Goal: Task Accomplishment & Management: Use online tool/utility

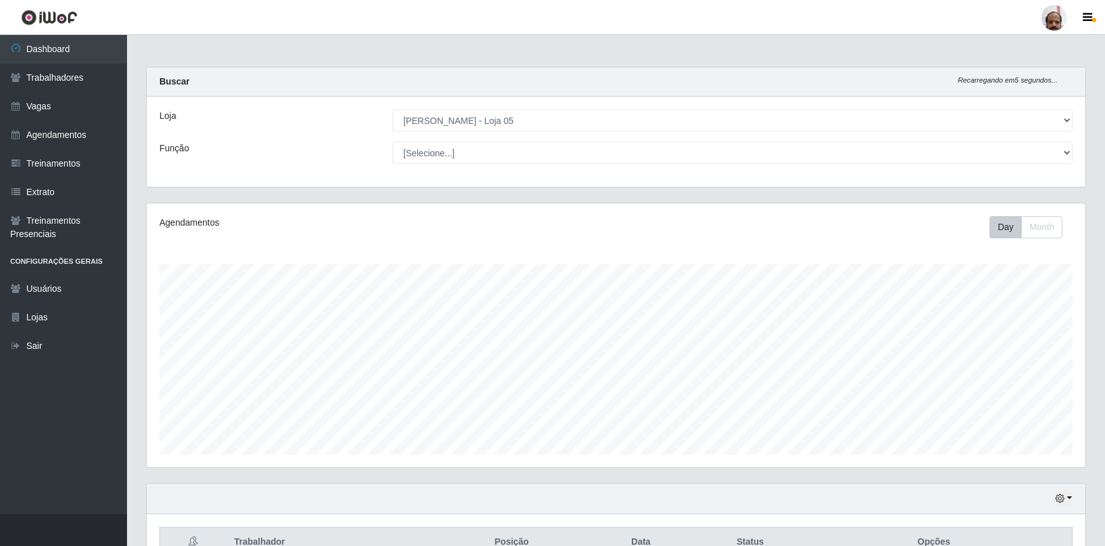
select select "252"
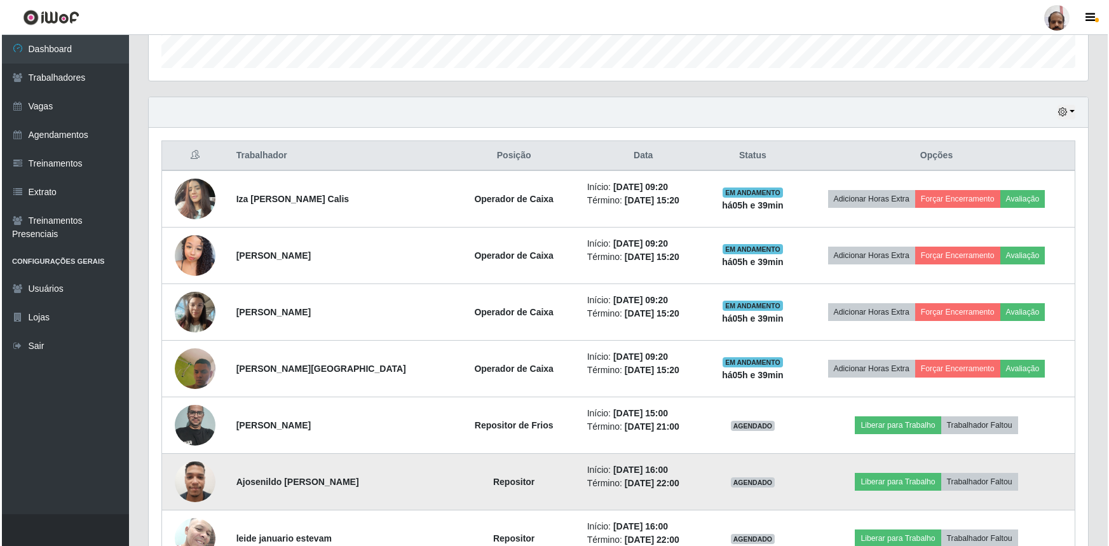
scroll to position [264, 939]
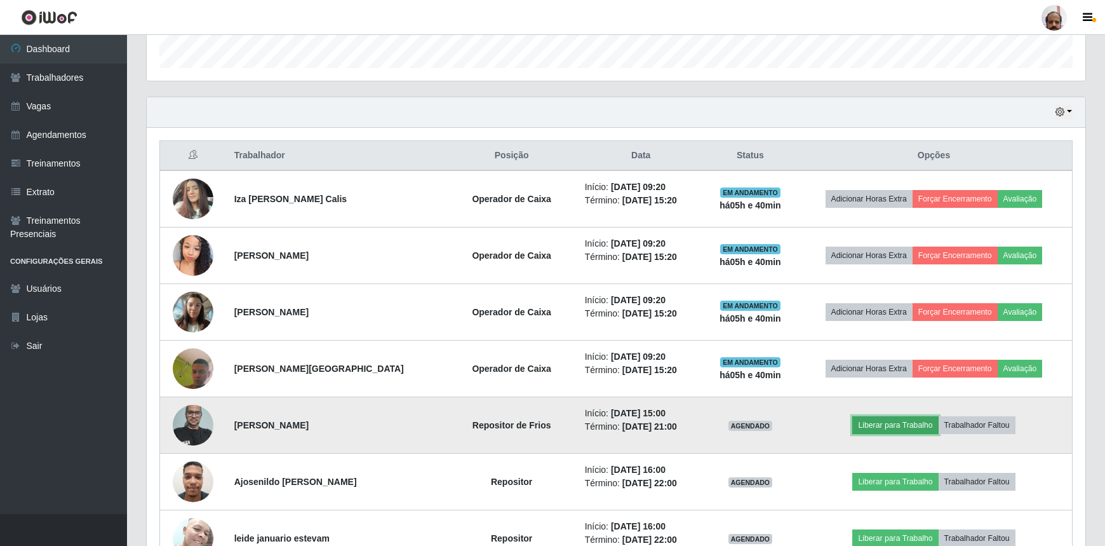
click at [902, 425] on button "Liberar para Trabalho" at bounding box center [896, 425] width 86 height 18
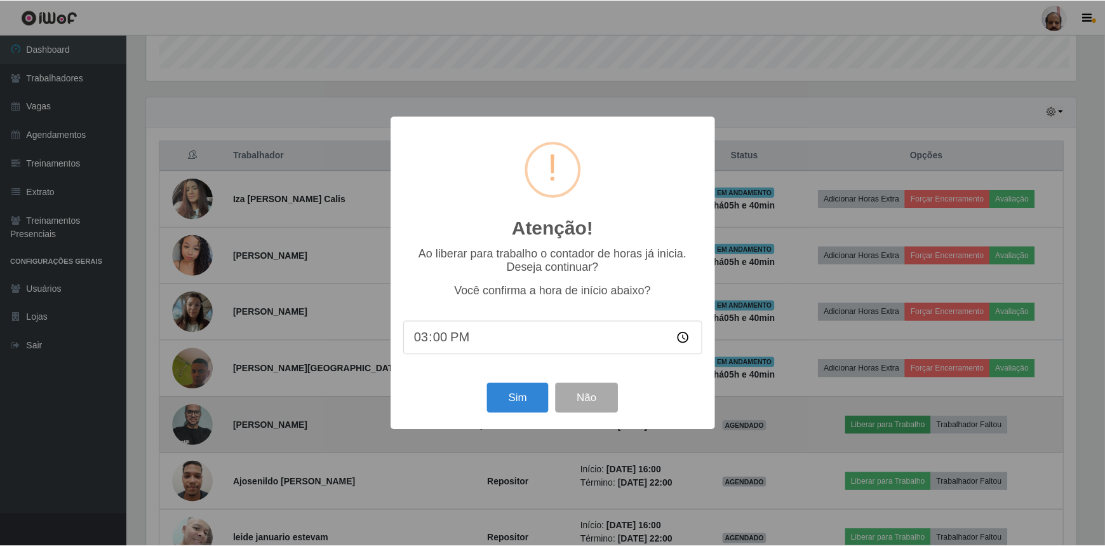
scroll to position [264, 933]
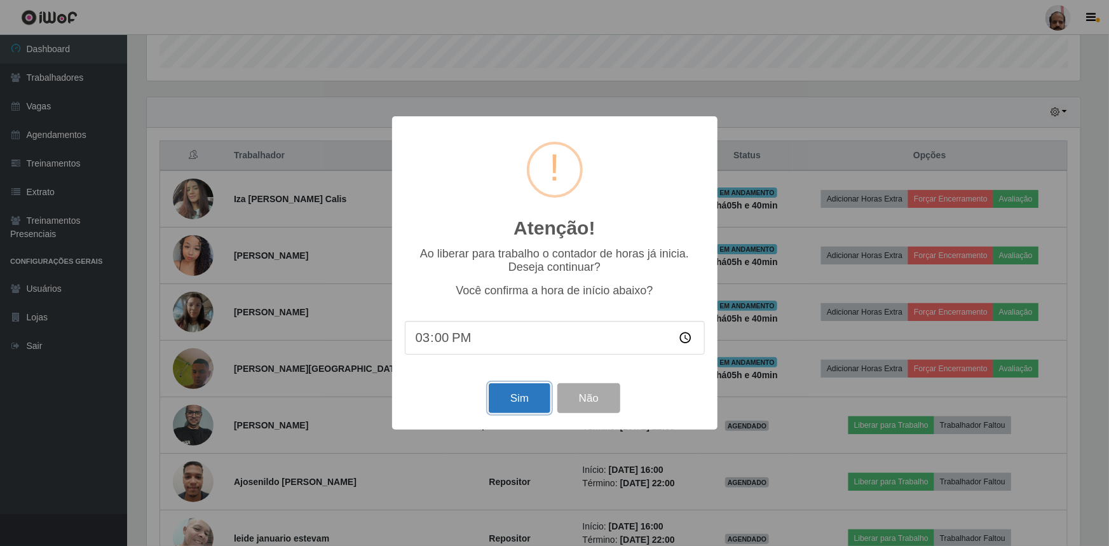
click at [527, 396] on button "Sim" at bounding box center [520, 398] width 62 height 30
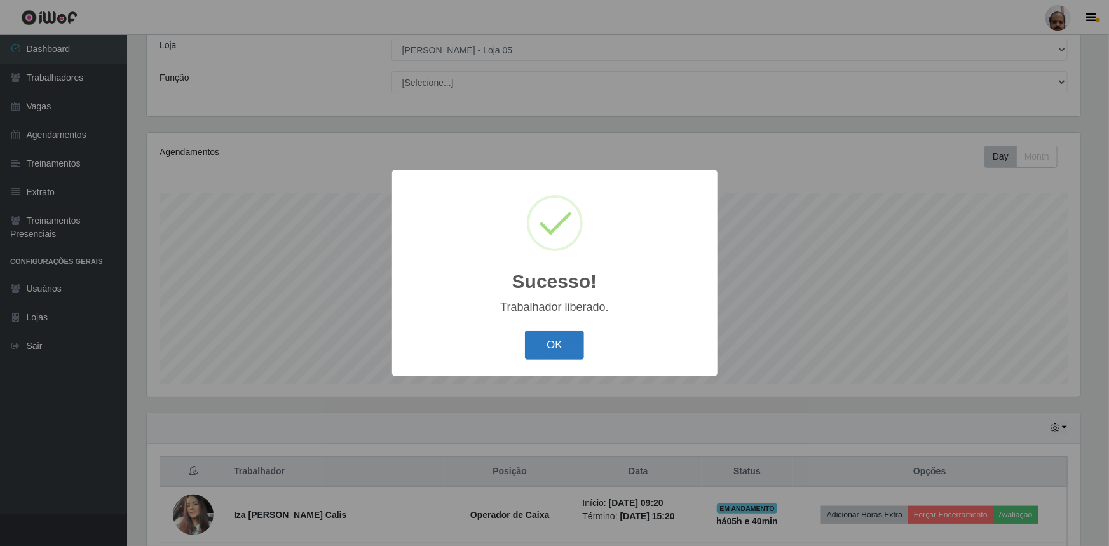
click at [566, 352] on button "OK" at bounding box center [554, 345] width 59 height 30
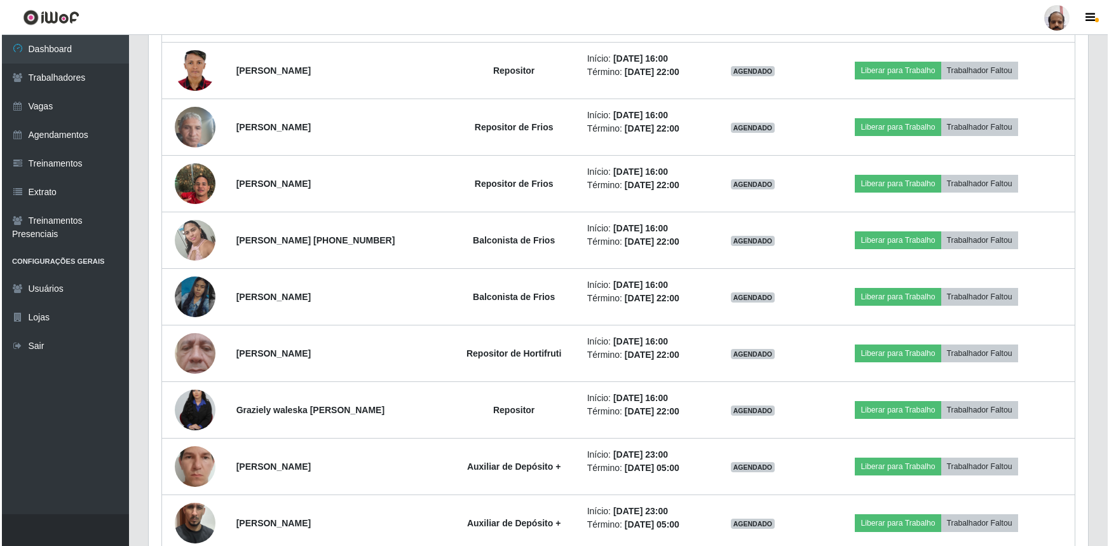
scroll to position [1053, 0]
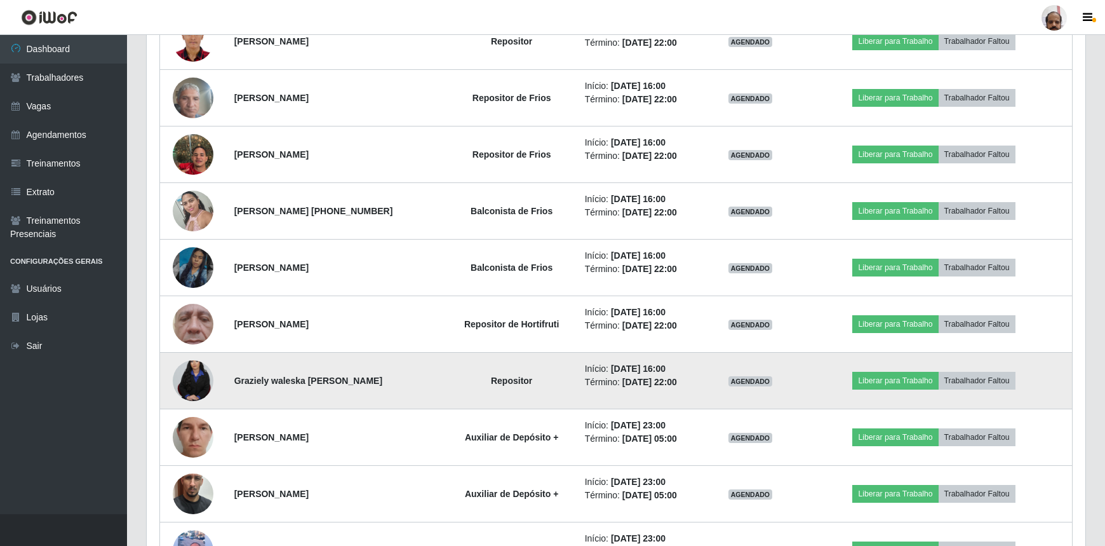
click at [199, 377] on img at bounding box center [193, 380] width 41 height 61
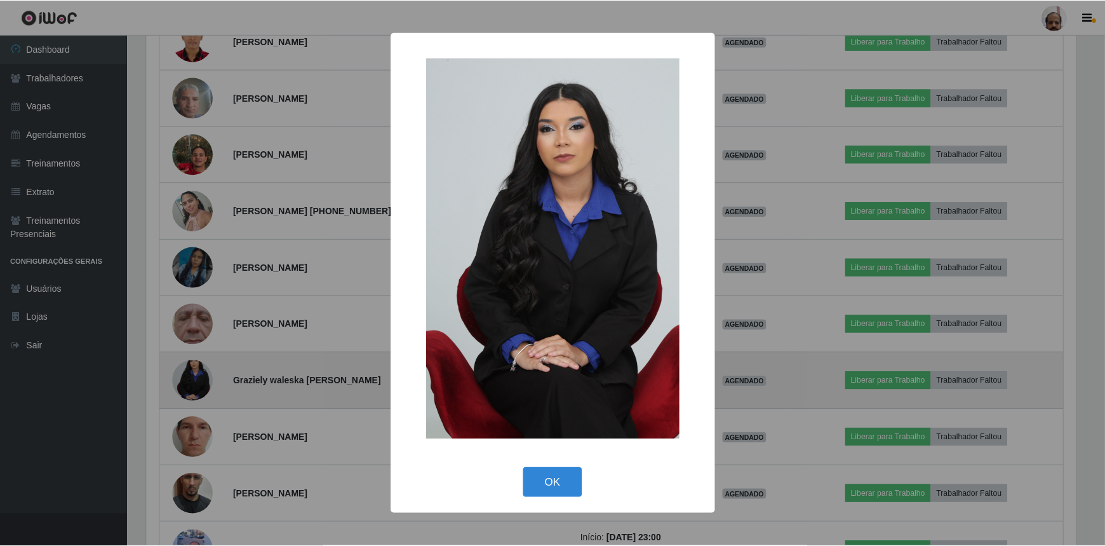
scroll to position [264, 933]
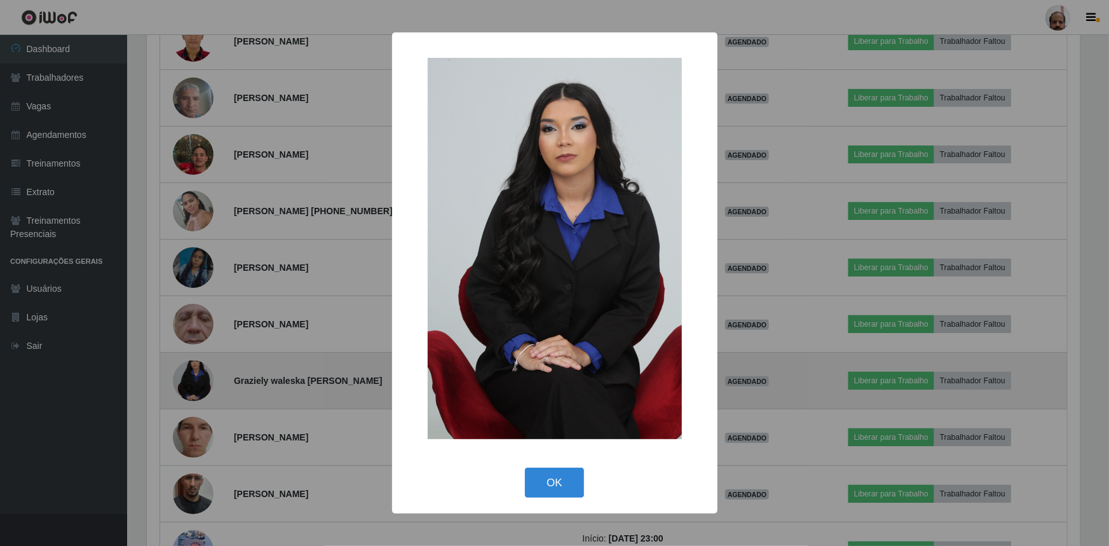
click at [199, 377] on div "× OK Cancel" at bounding box center [554, 273] width 1109 height 546
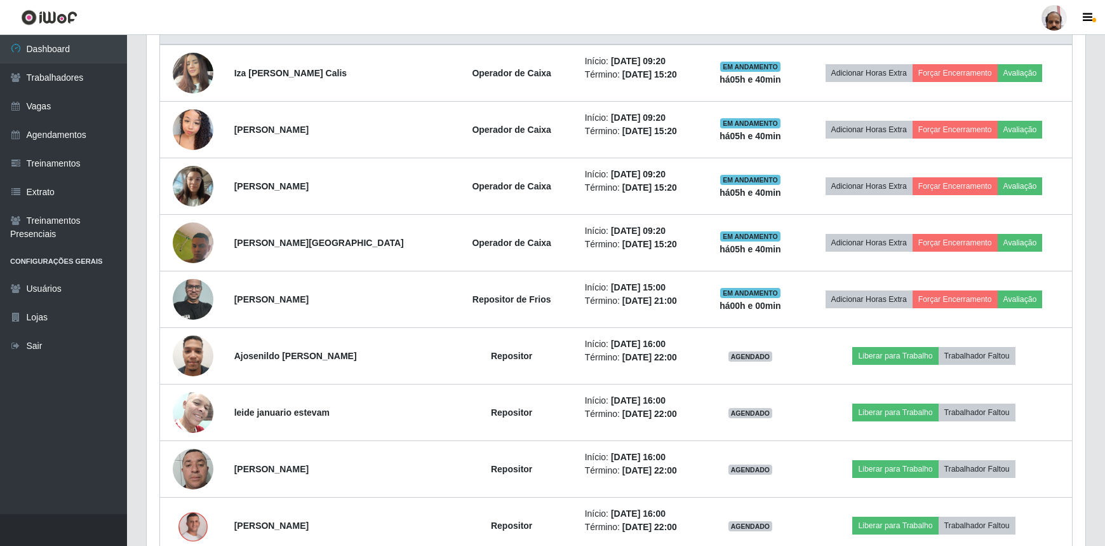
scroll to position [533, 0]
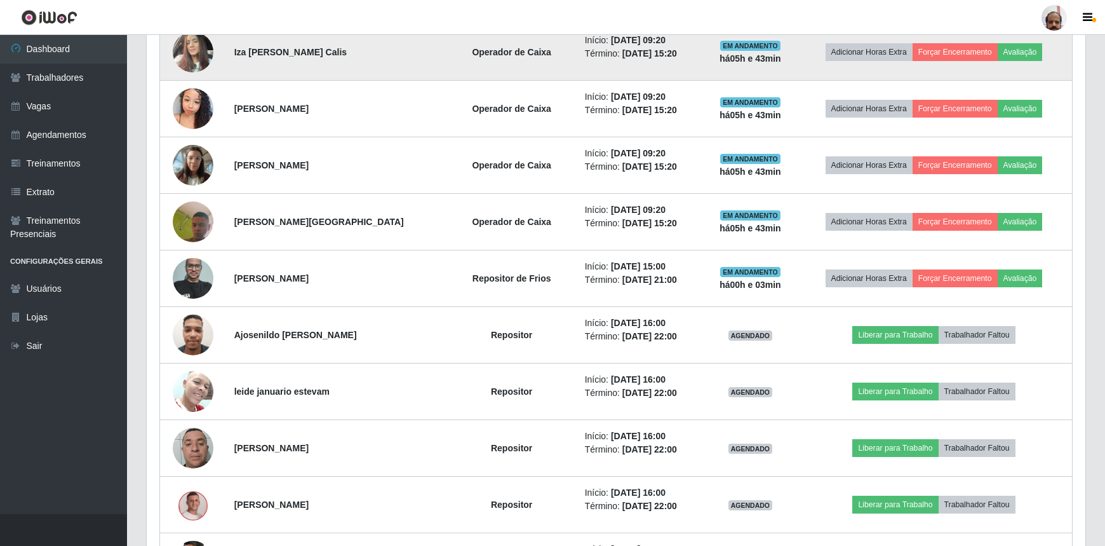
drag, startPoint x: 274, startPoint y: 373, endPoint x: 356, endPoint y: 62, distance: 321.3
click at [358, 62] on td "Iza [PERSON_NAME] Calis" at bounding box center [337, 52] width 220 height 57
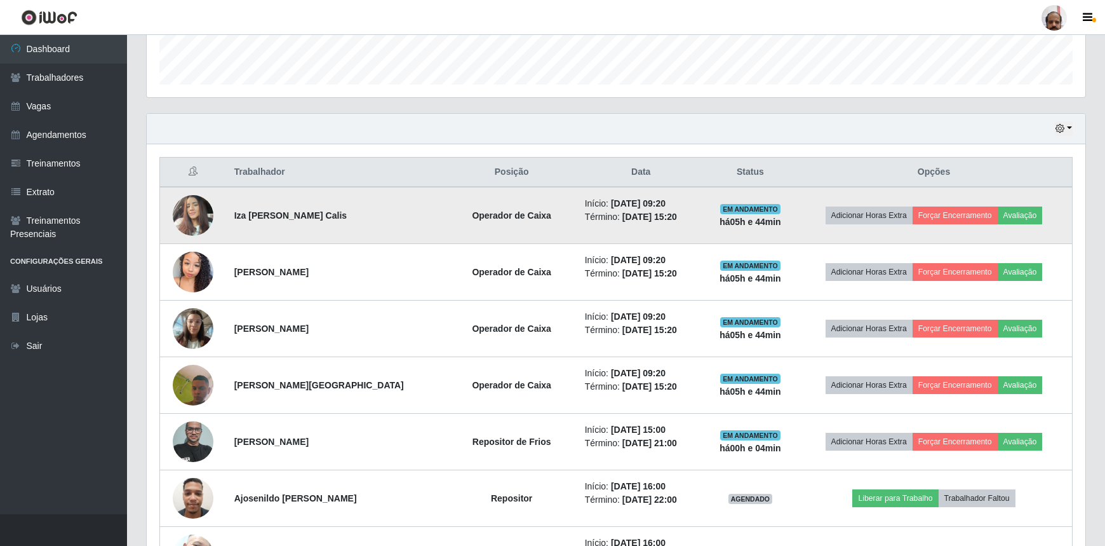
scroll to position [186, 0]
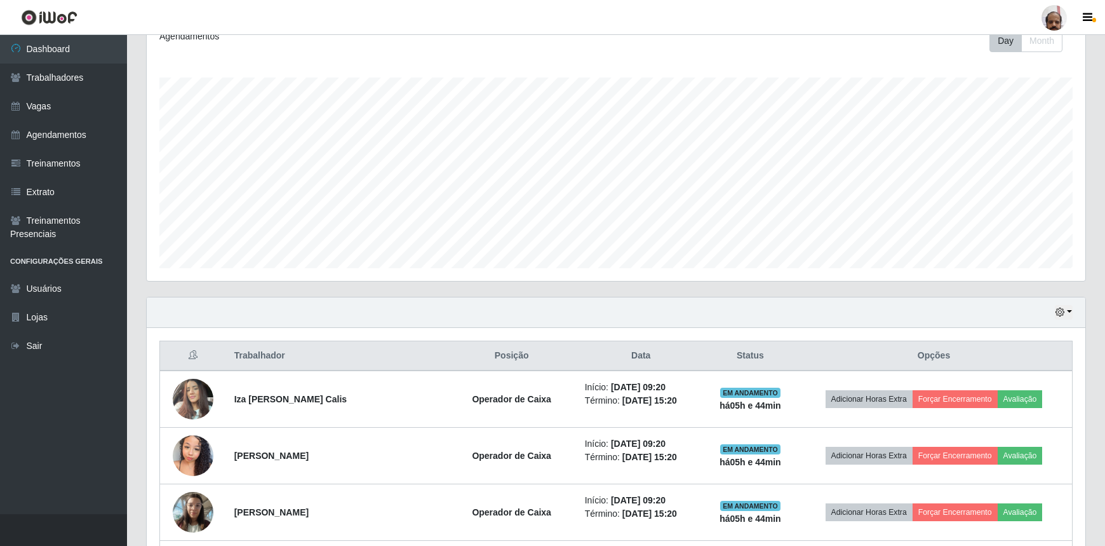
click at [1069, 319] on div "Hoje 1 dia 3 dias 1 Semana Não encerrados" at bounding box center [616, 312] width 939 height 30
click at [1070, 309] on button "button" at bounding box center [1064, 312] width 18 height 15
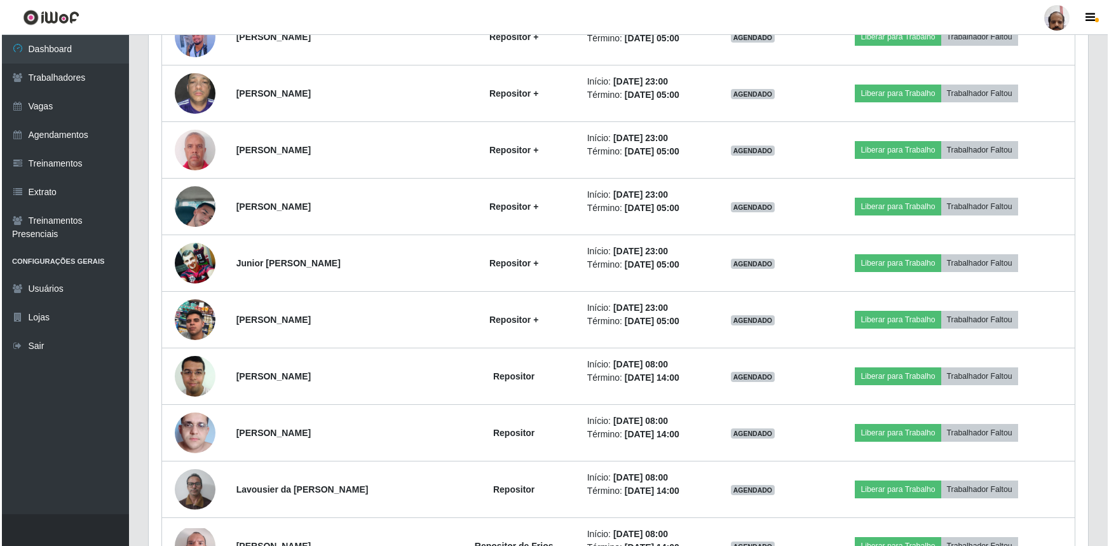
scroll to position [1630, 0]
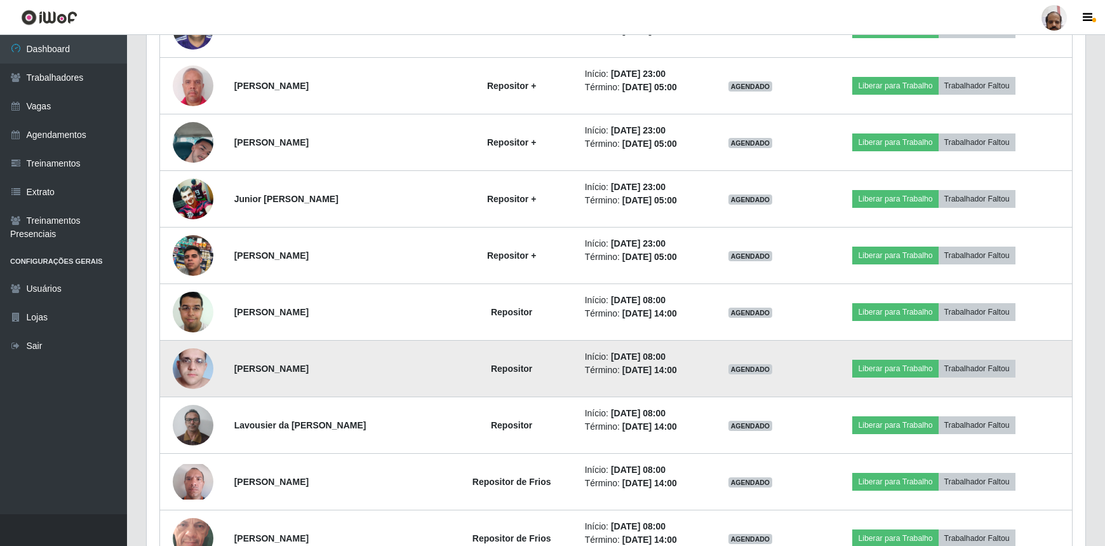
click at [187, 371] on img at bounding box center [193, 368] width 41 height 72
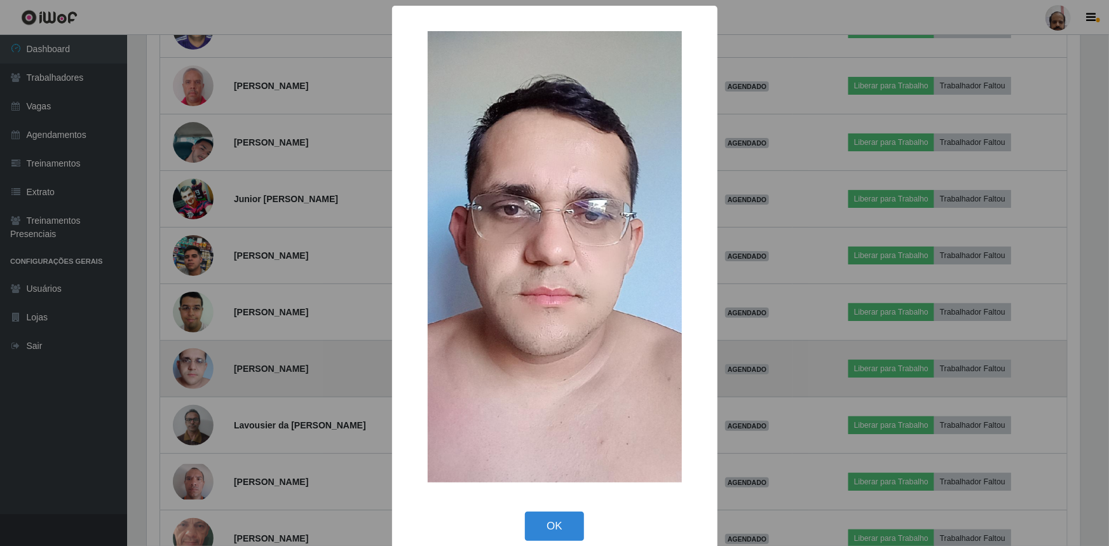
click at [187, 371] on div "× OK Cancel" at bounding box center [554, 273] width 1109 height 546
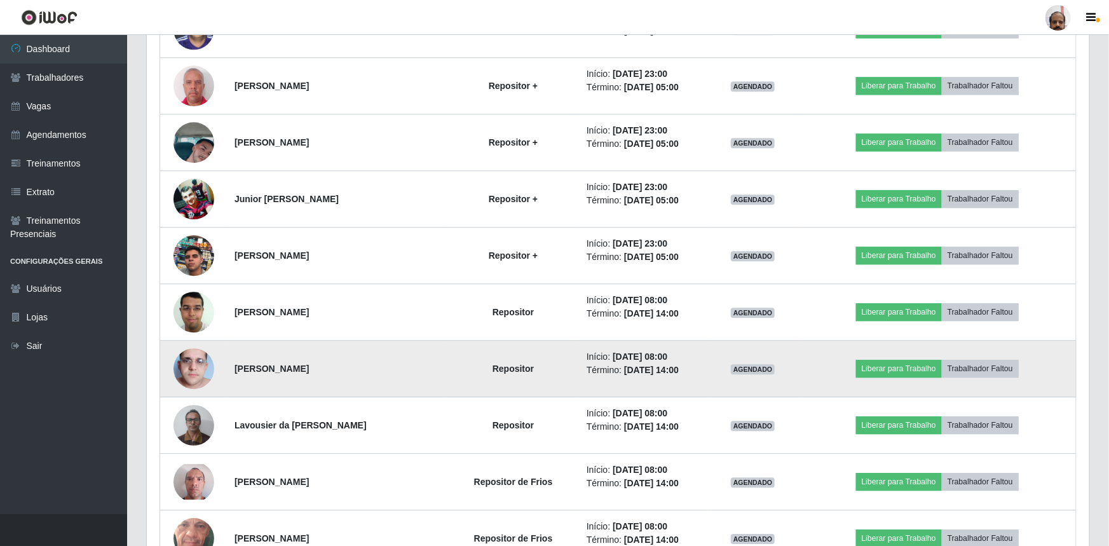
scroll to position [264, 939]
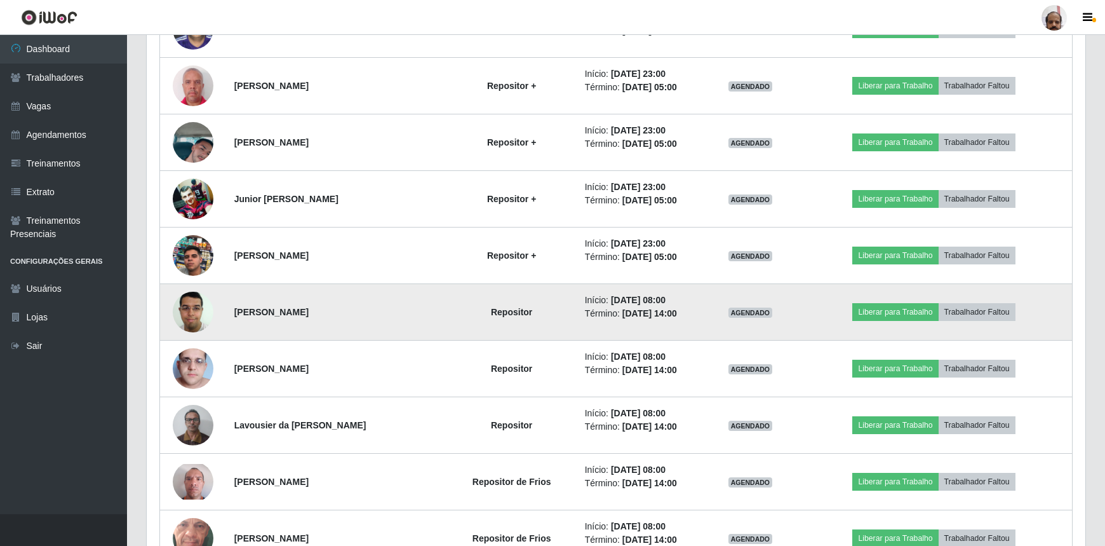
click at [189, 310] on img at bounding box center [193, 312] width 41 height 54
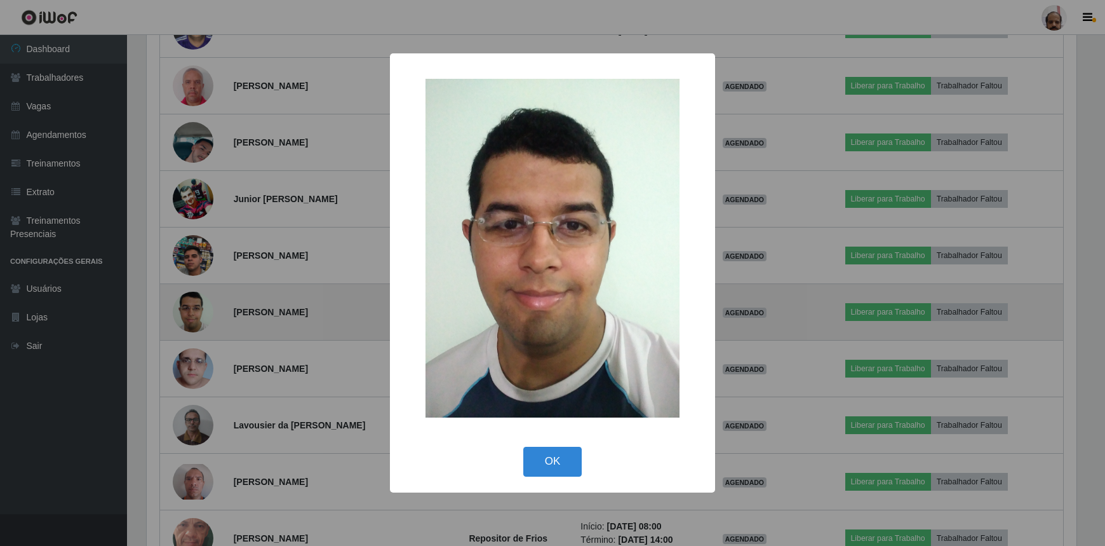
scroll to position [264, 933]
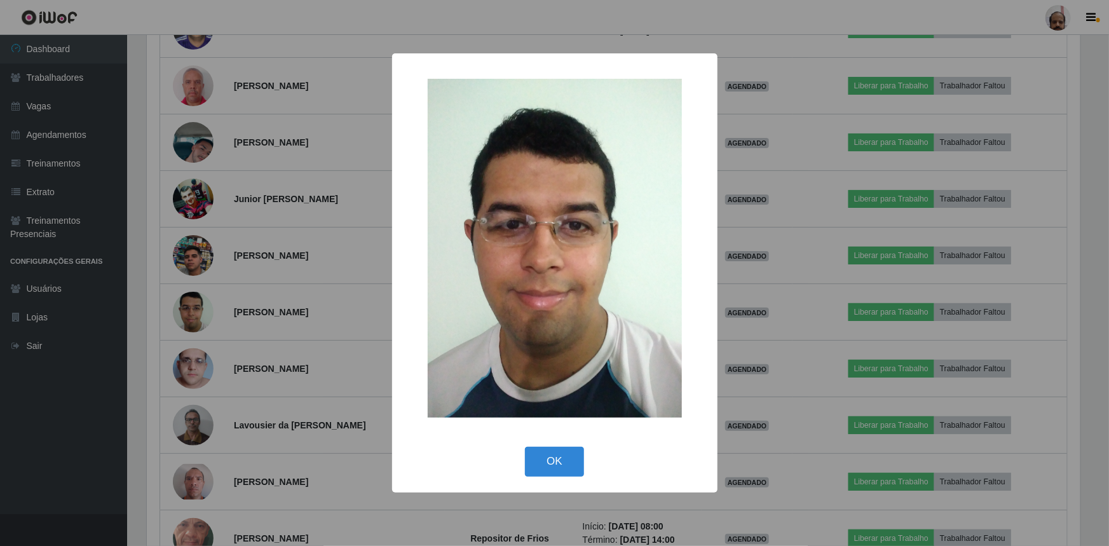
click at [187, 365] on div "× OK Cancel" at bounding box center [554, 273] width 1109 height 546
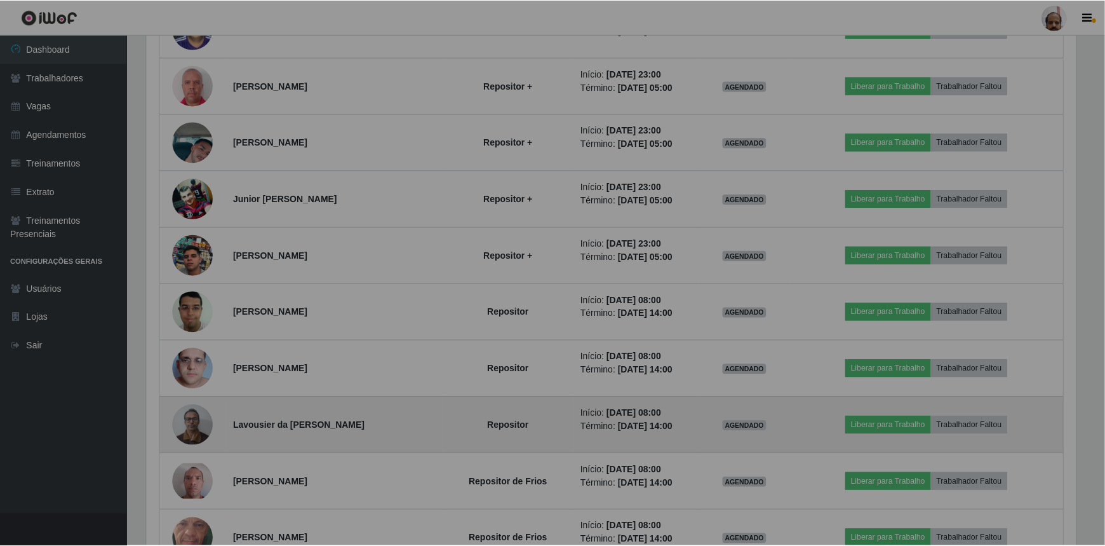
scroll to position [264, 939]
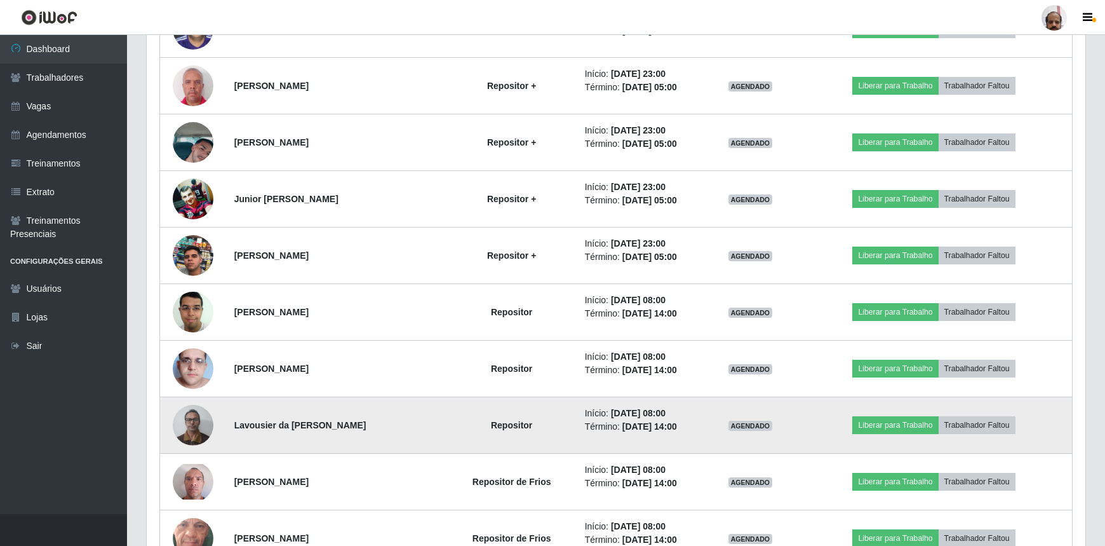
click at [199, 428] on img at bounding box center [193, 425] width 41 height 54
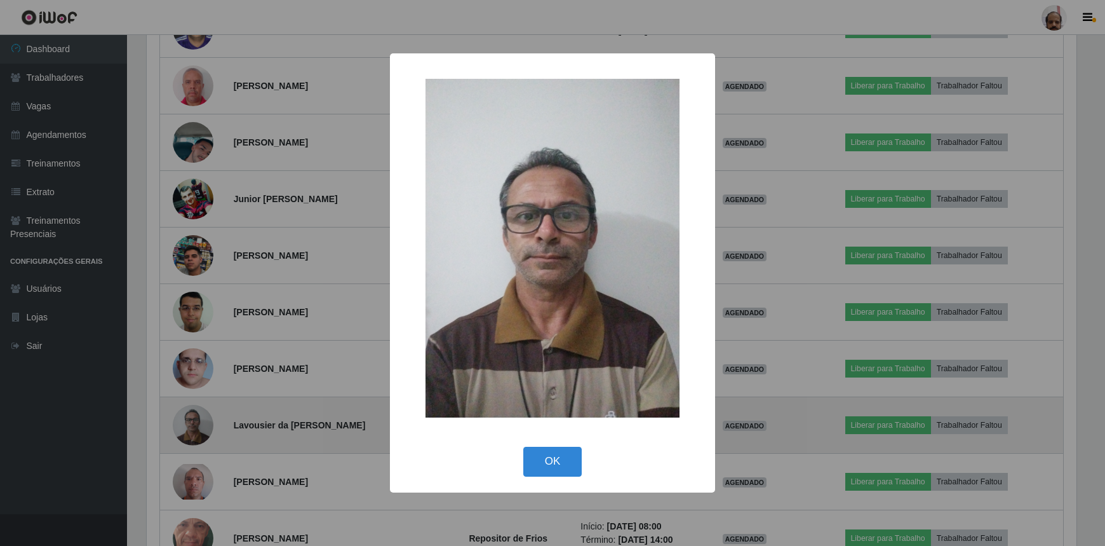
scroll to position [264, 933]
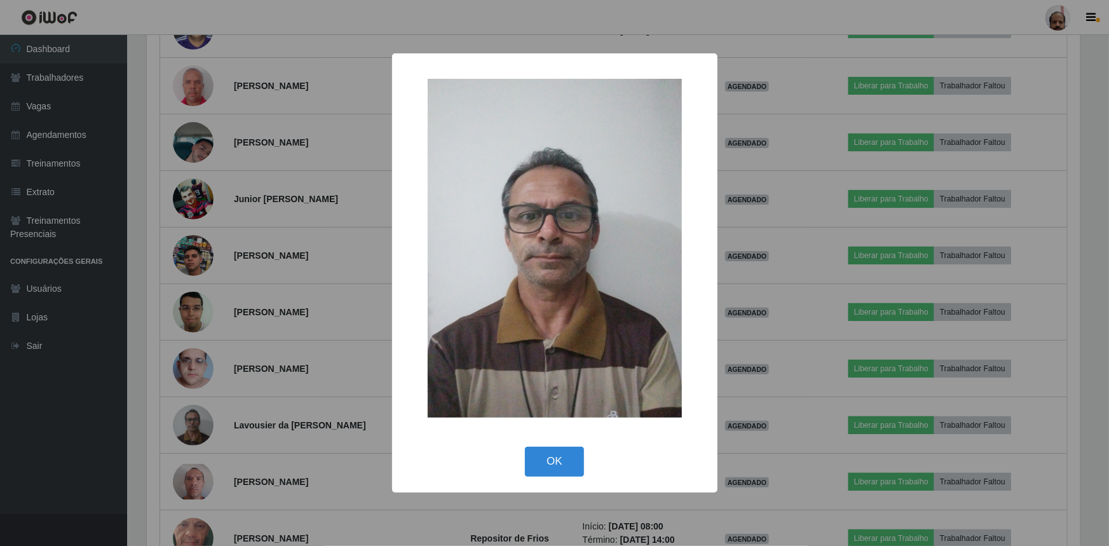
click at [186, 413] on div "× OK Cancel" at bounding box center [554, 273] width 1109 height 546
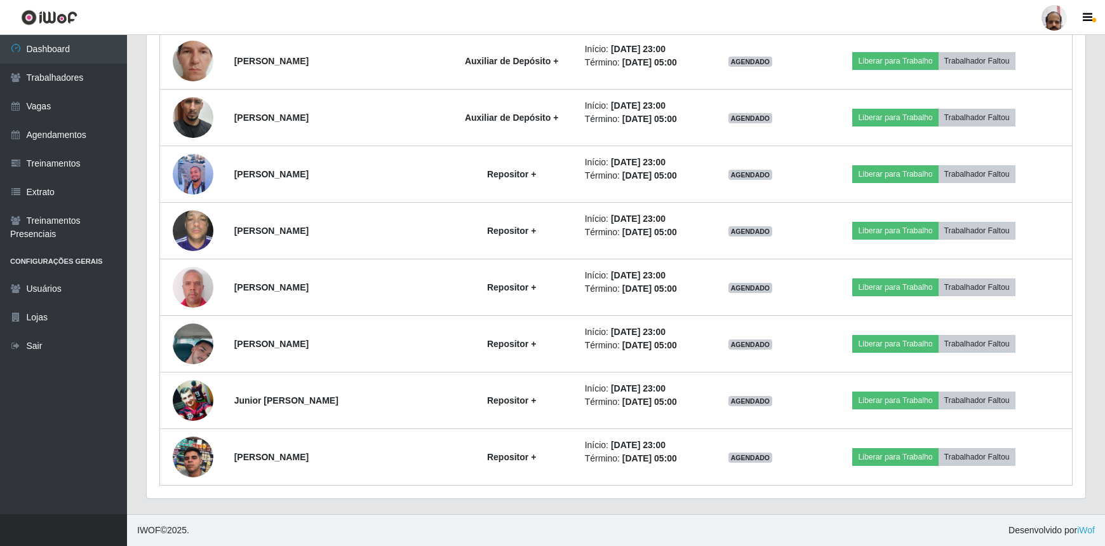
scroll to position [1426, 0]
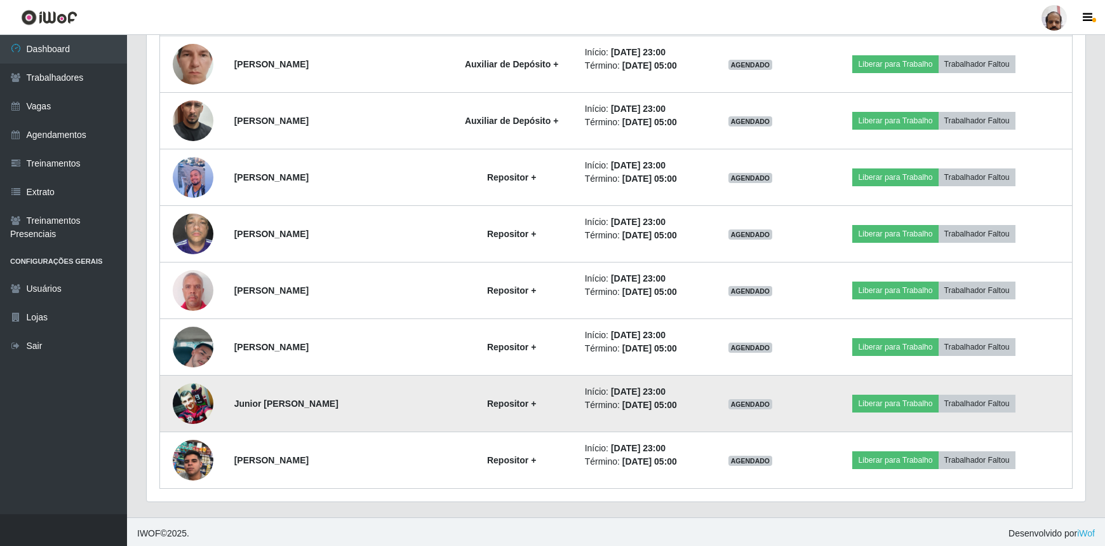
click at [205, 394] on img at bounding box center [193, 403] width 41 height 40
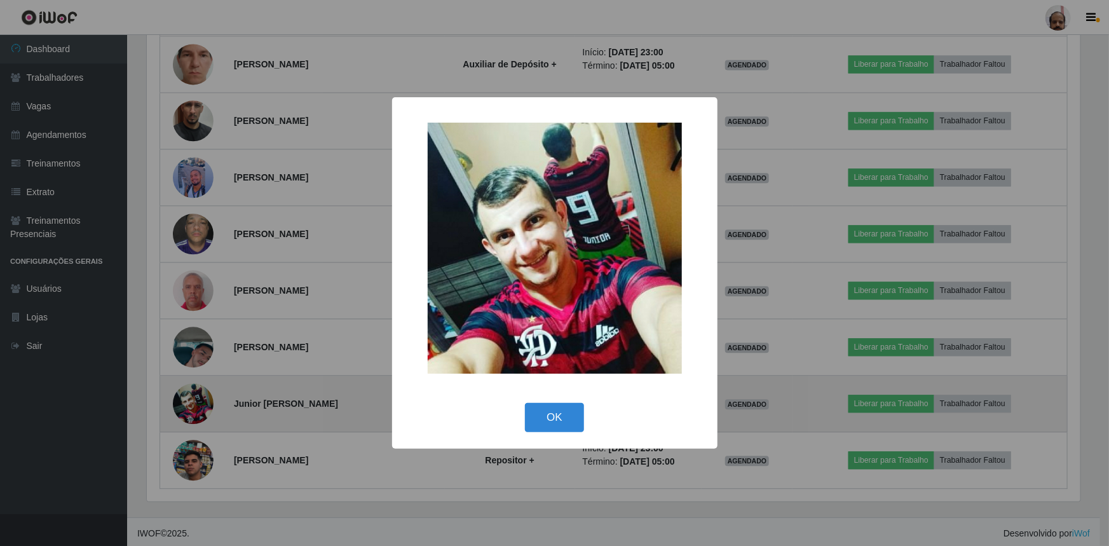
click at [205, 394] on div "× OK Cancel" at bounding box center [554, 273] width 1109 height 546
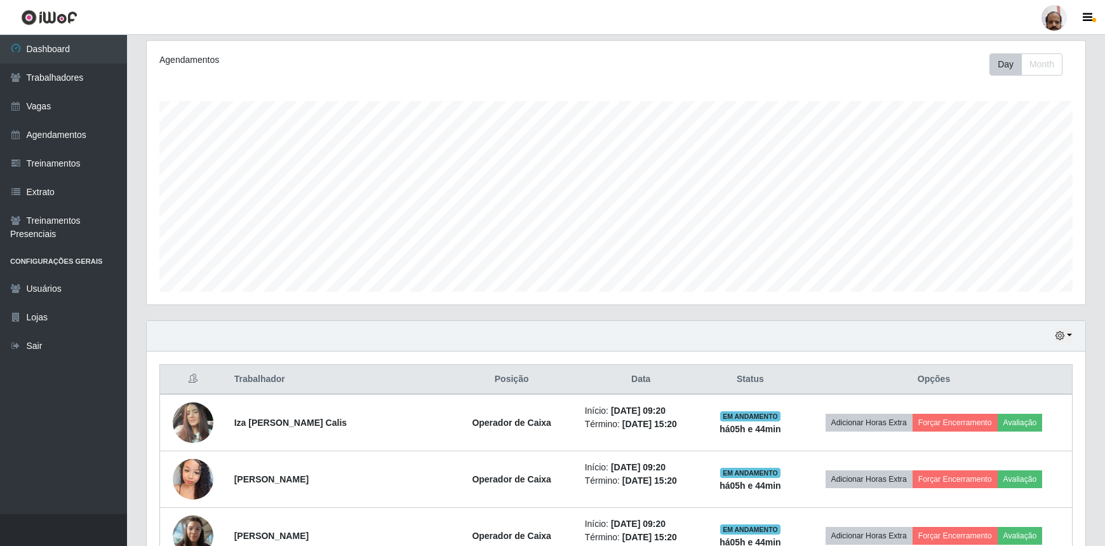
scroll to position [0, 0]
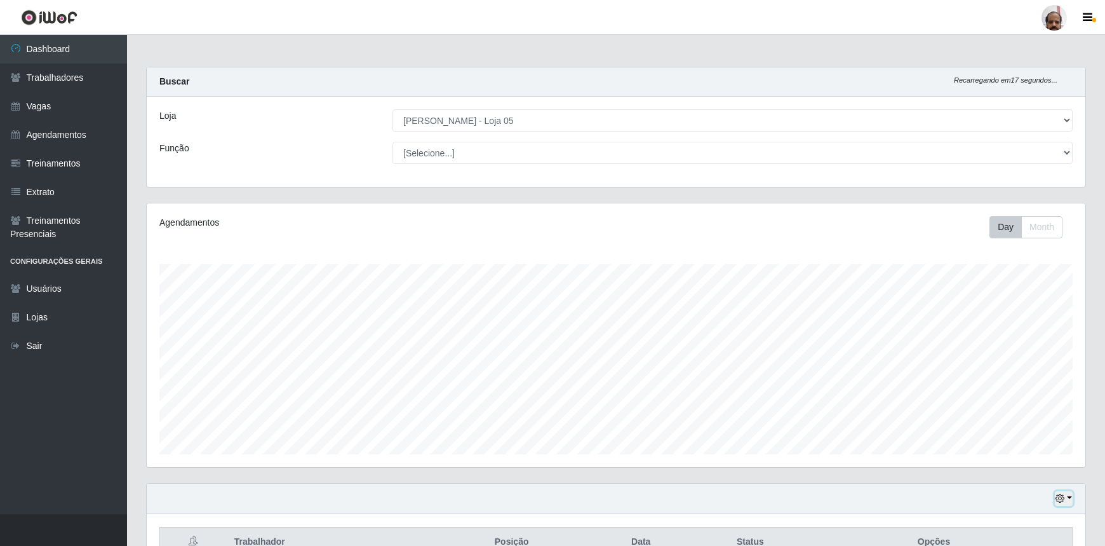
click at [1067, 496] on button "button" at bounding box center [1064, 498] width 18 height 15
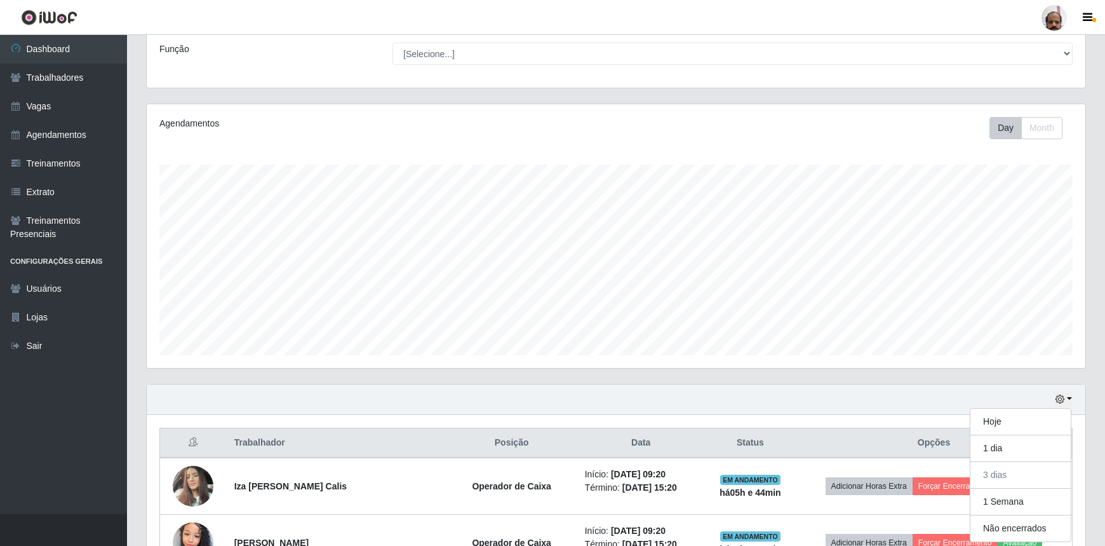
scroll to position [97, 0]
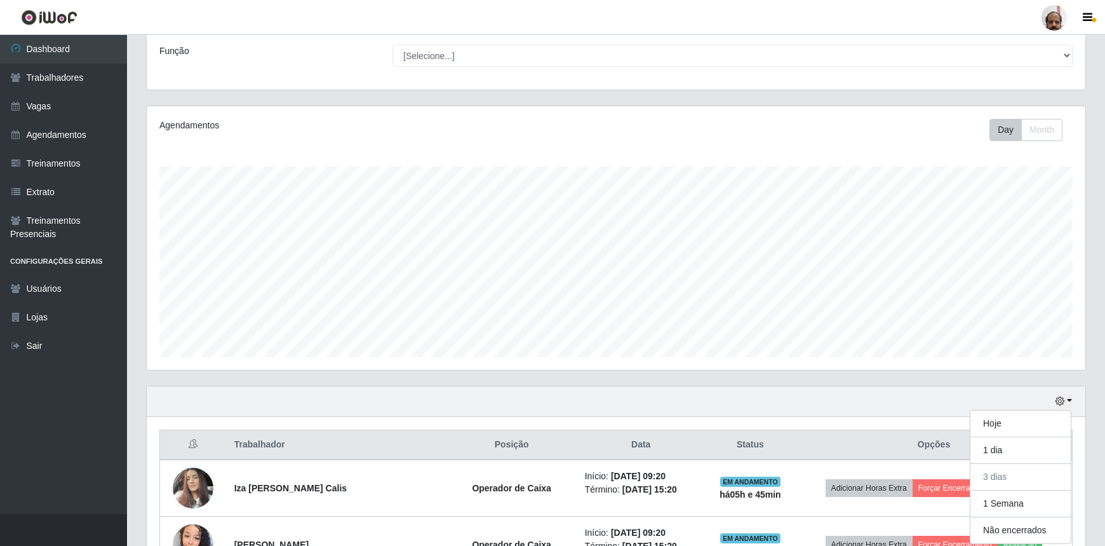
click at [920, 409] on div "Hoje 1 dia 3 dias 1 Semana Não encerrados" at bounding box center [616, 401] width 939 height 30
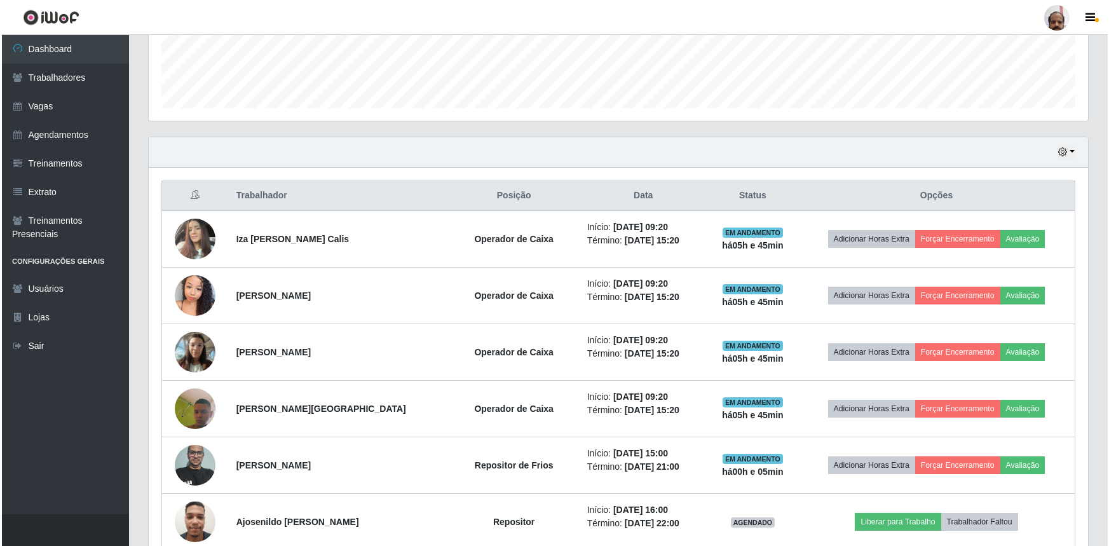
scroll to position [404, 0]
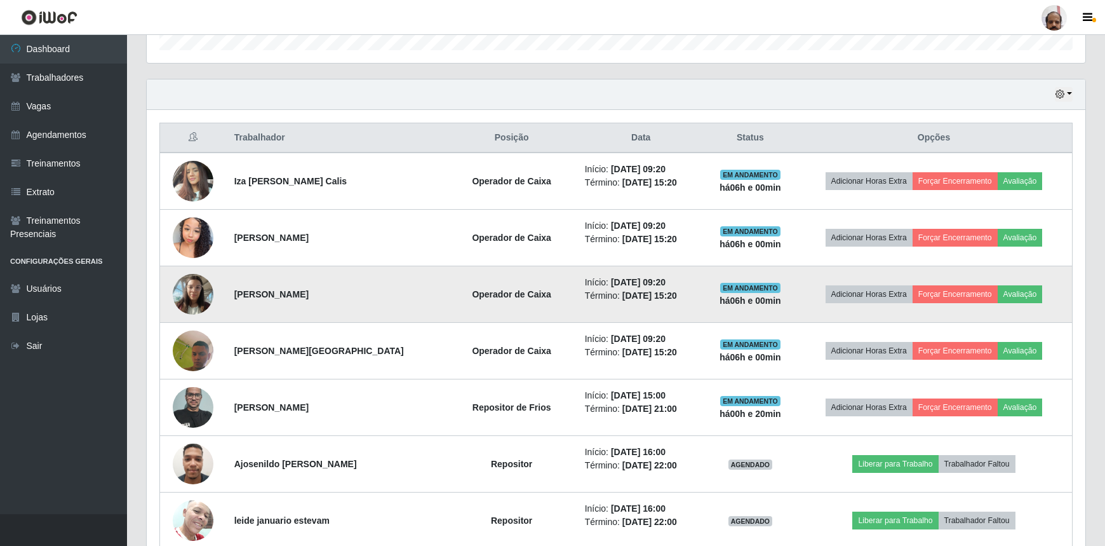
click at [203, 285] on img at bounding box center [193, 294] width 41 height 54
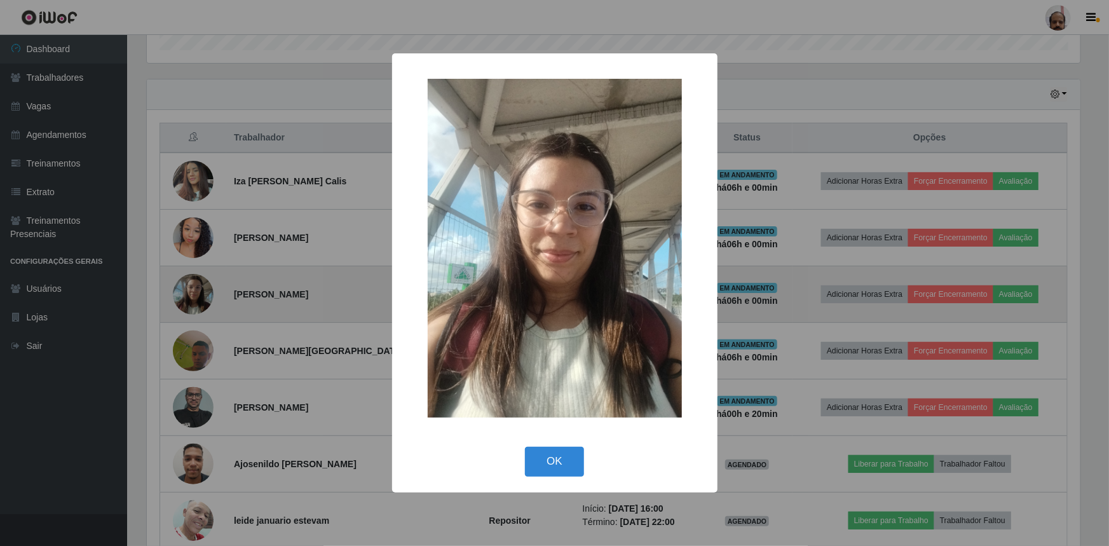
click at [203, 285] on div "× OK Cancel" at bounding box center [554, 273] width 1109 height 546
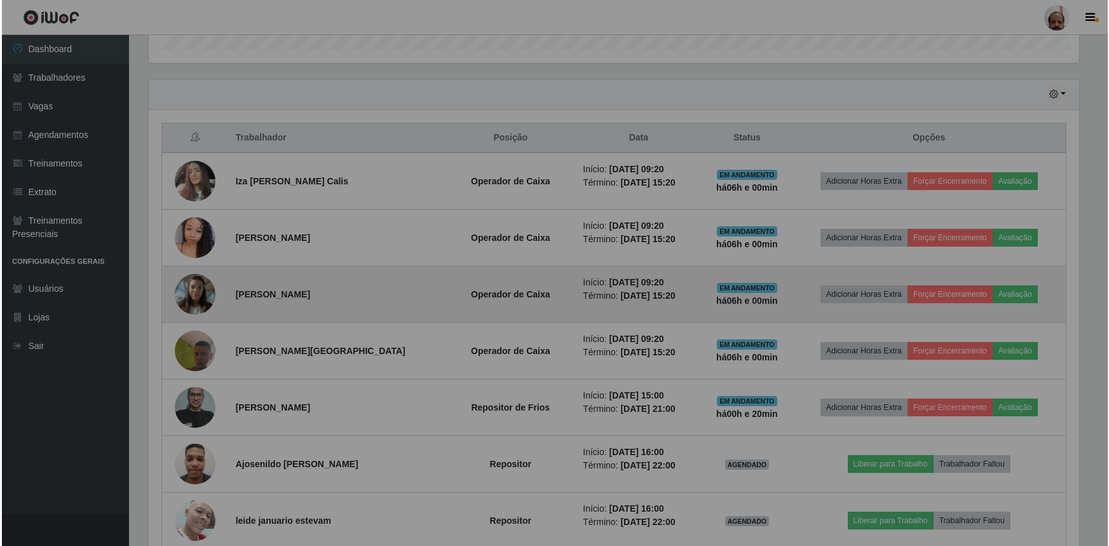
scroll to position [264, 939]
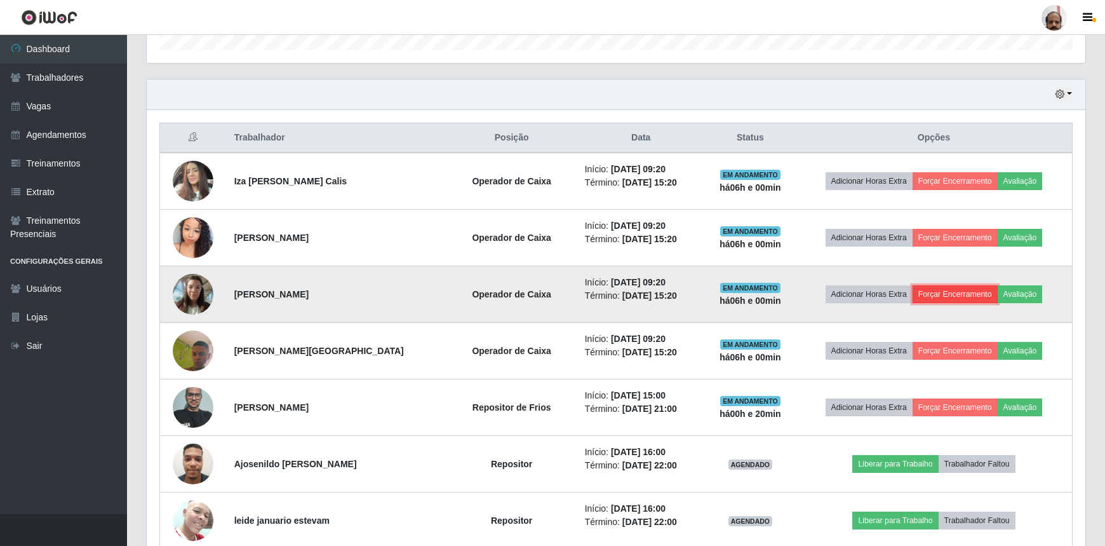
click at [969, 290] on button "Forçar Encerramento" at bounding box center [955, 294] width 85 height 18
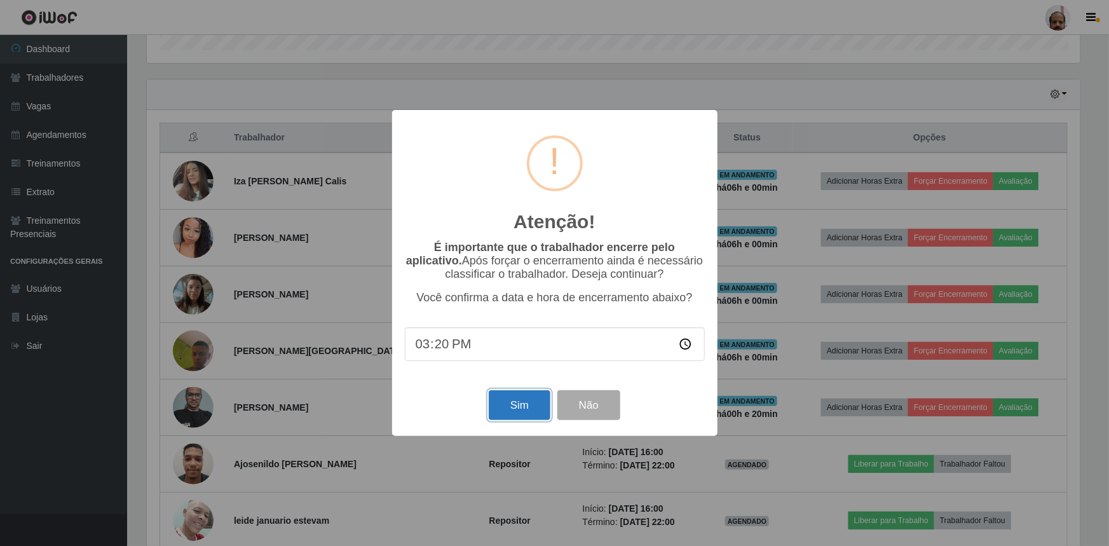
click at [531, 407] on button "Sim" at bounding box center [520, 405] width 62 height 30
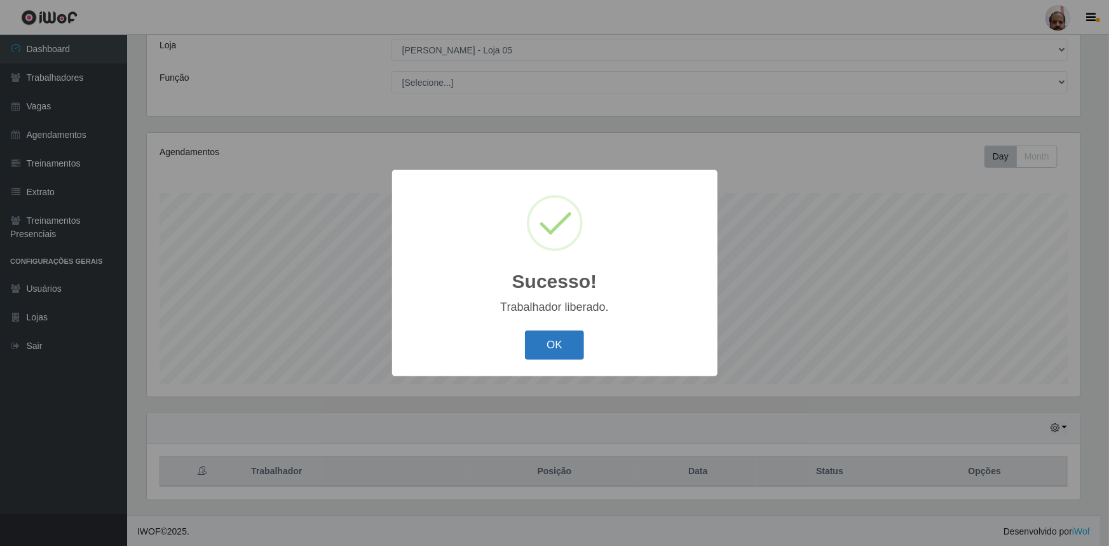
click at [544, 341] on button "OK" at bounding box center [554, 345] width 59 height 30
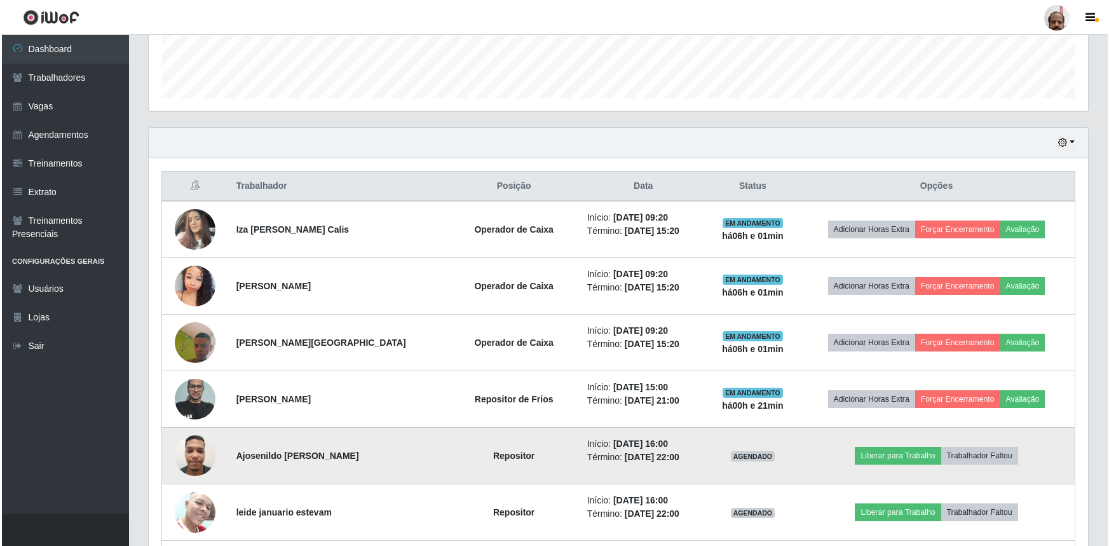
scroll to position [360, 0]
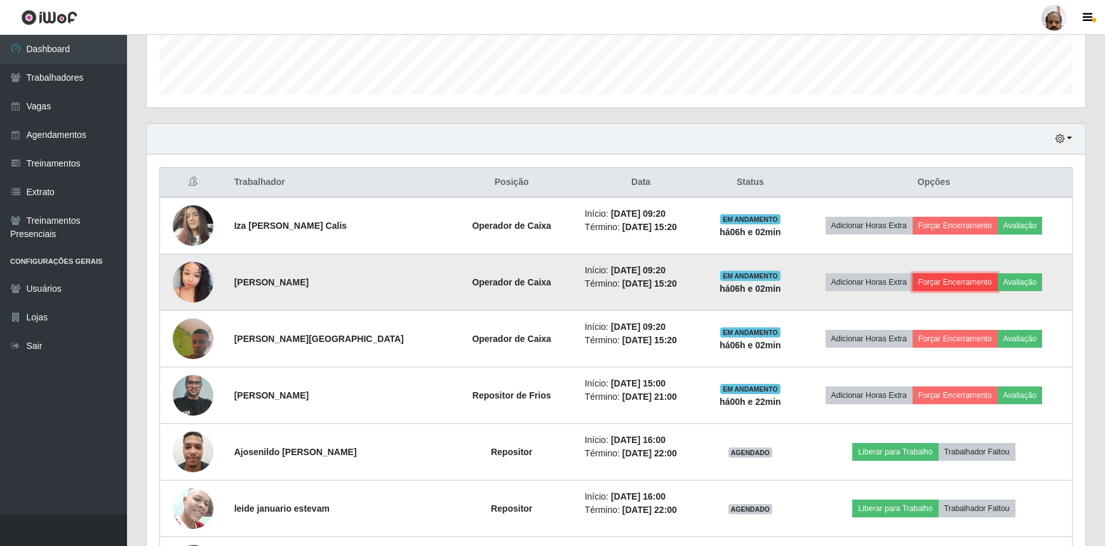
click at [972, 283] on button "Forçar Encerramento" at bounding box center [955, 282] width 85 height 18
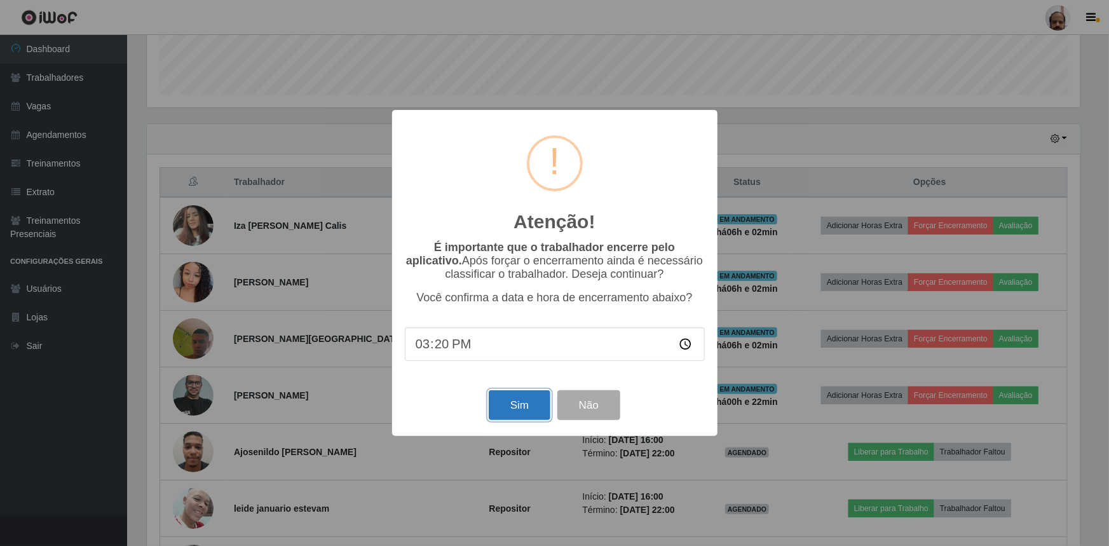
click at [512, 417] on button "Sim" at bounding box center [520, 405] width 62 height 30
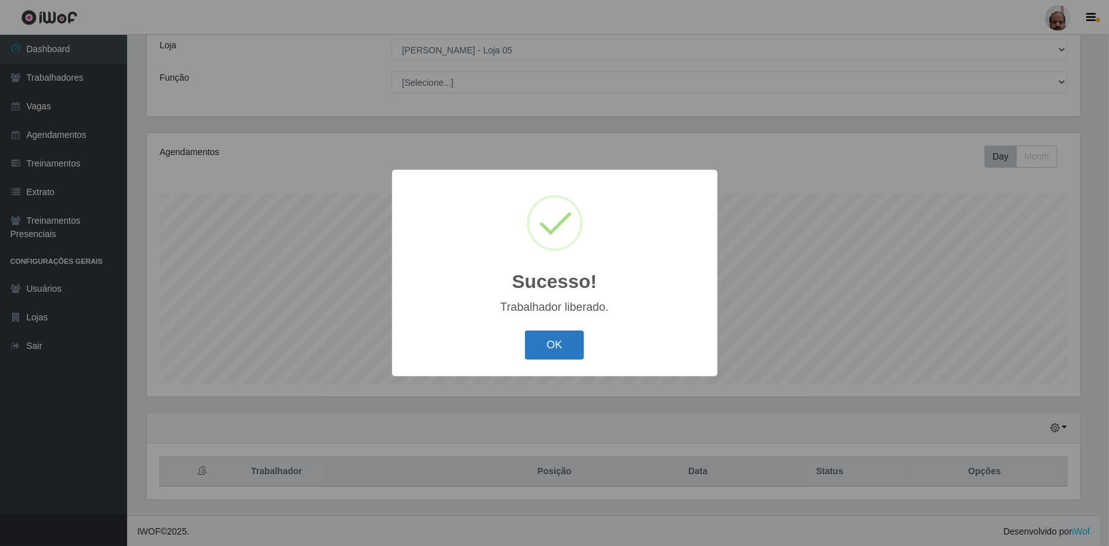
click at [559, 348] on button "OK" at bounding box center [554, 345] width 59 height 30
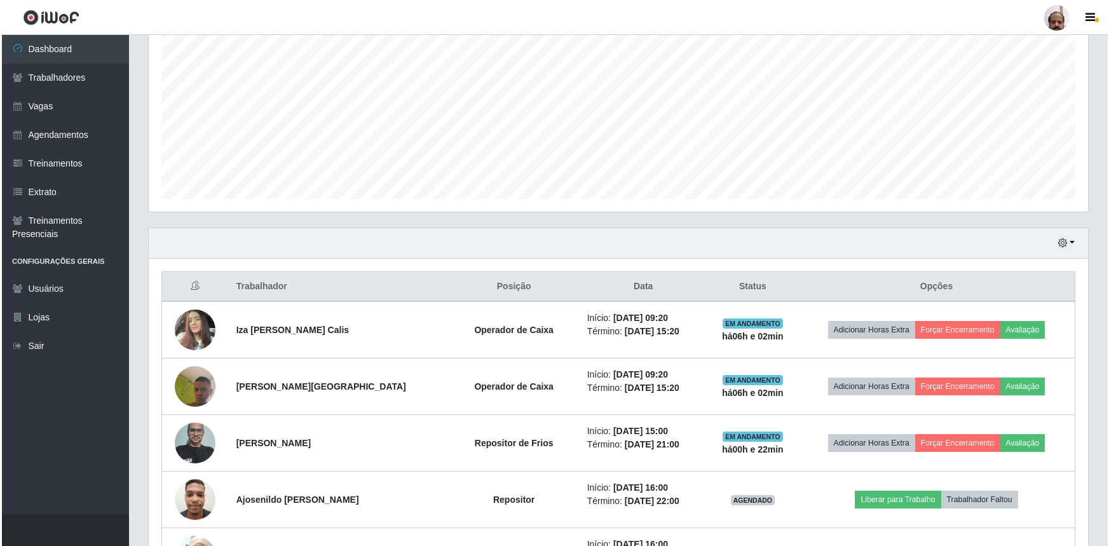
scroll to position [360, 0]
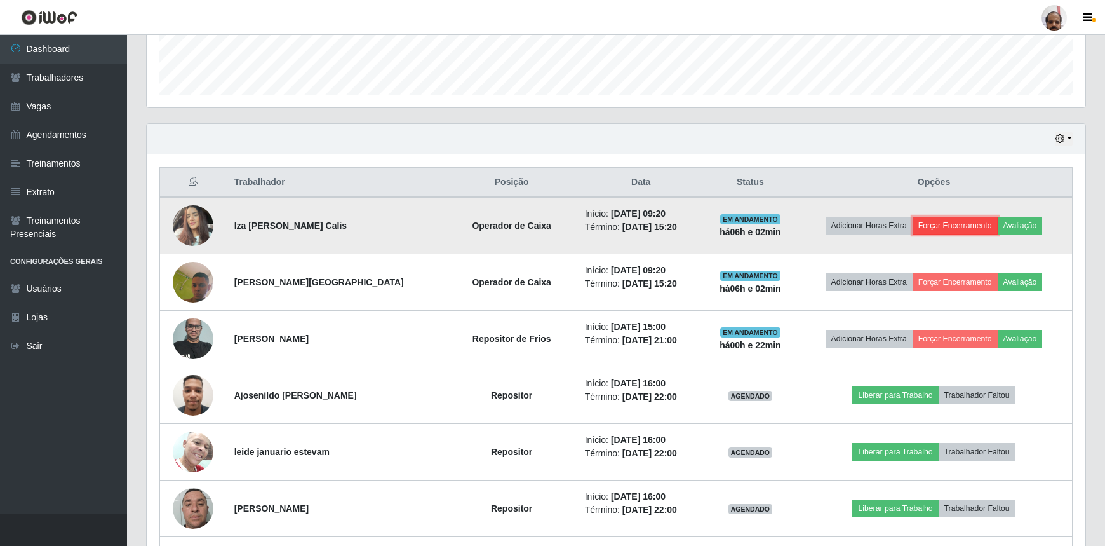
click at [938, 217] on button "Forçar Encerramento" at bounding box center [955, 226] width 85 height 18
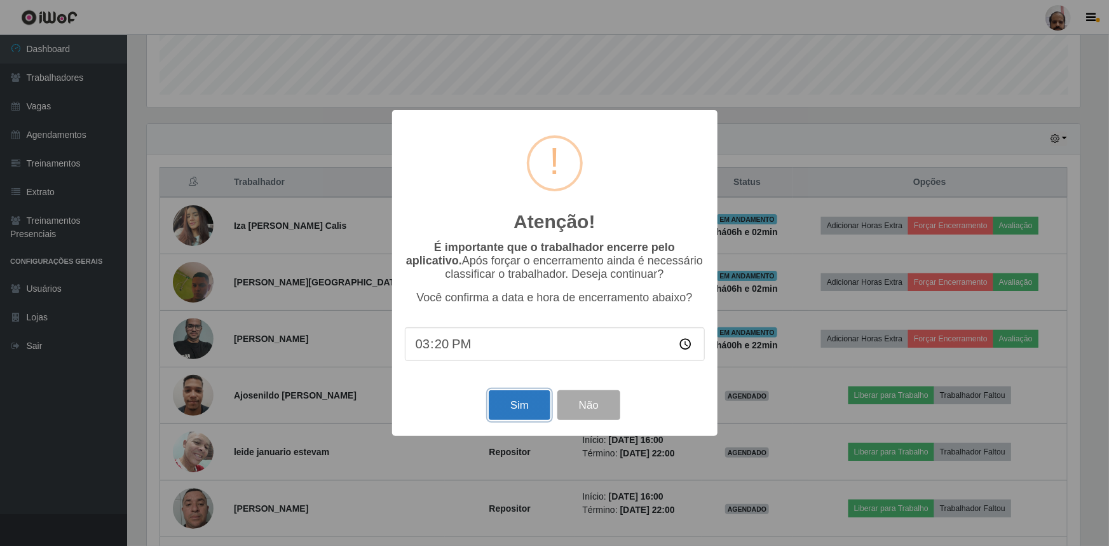
click at [503, 412] on button "Sim" at bounding box center [520, 405] width 62 height 30
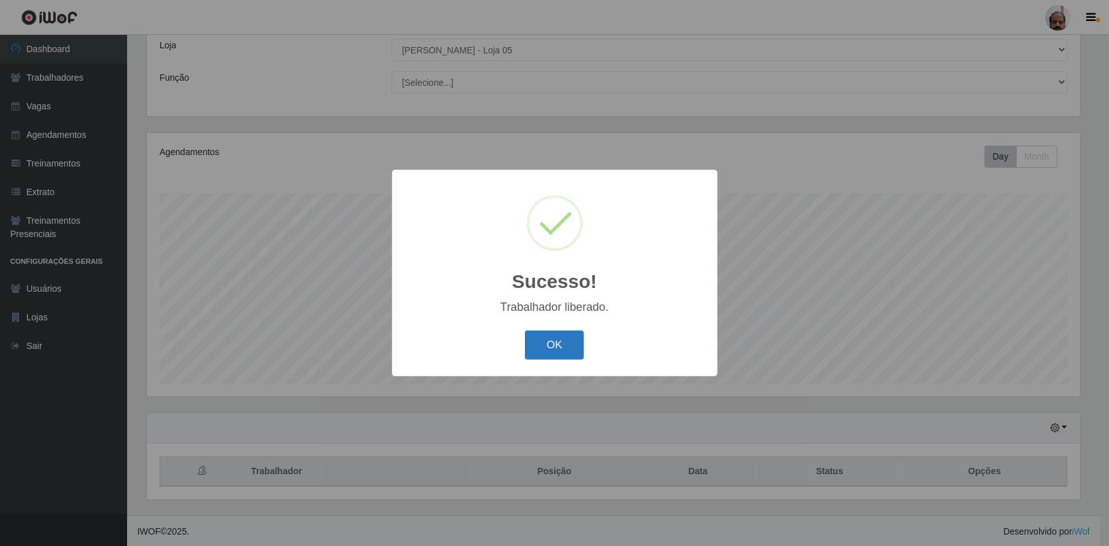
click at [549, 342] on button "OK" at bounding box center [554, 345] width 59 height 30
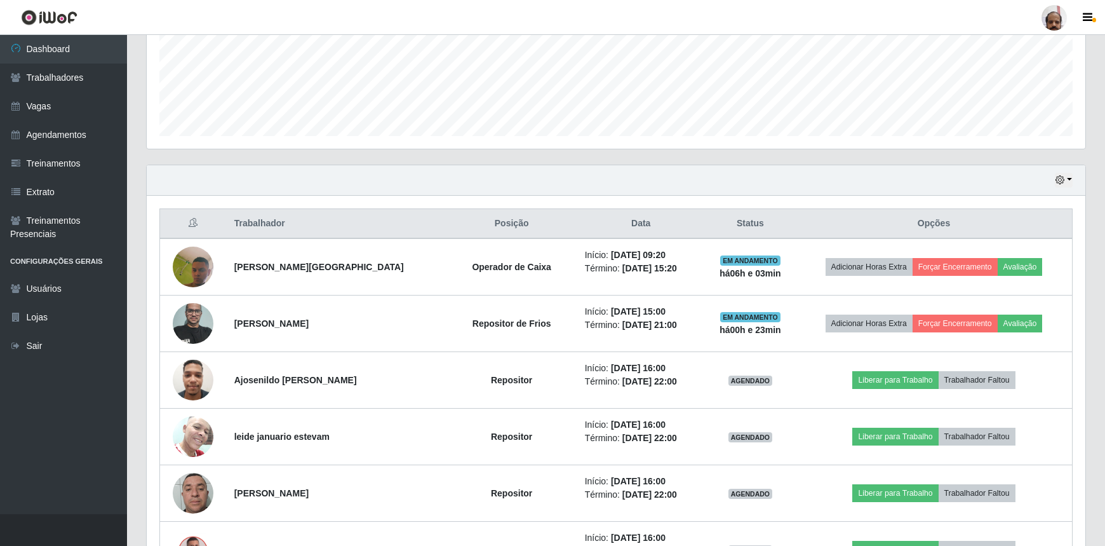
scroll to position [360, 0]
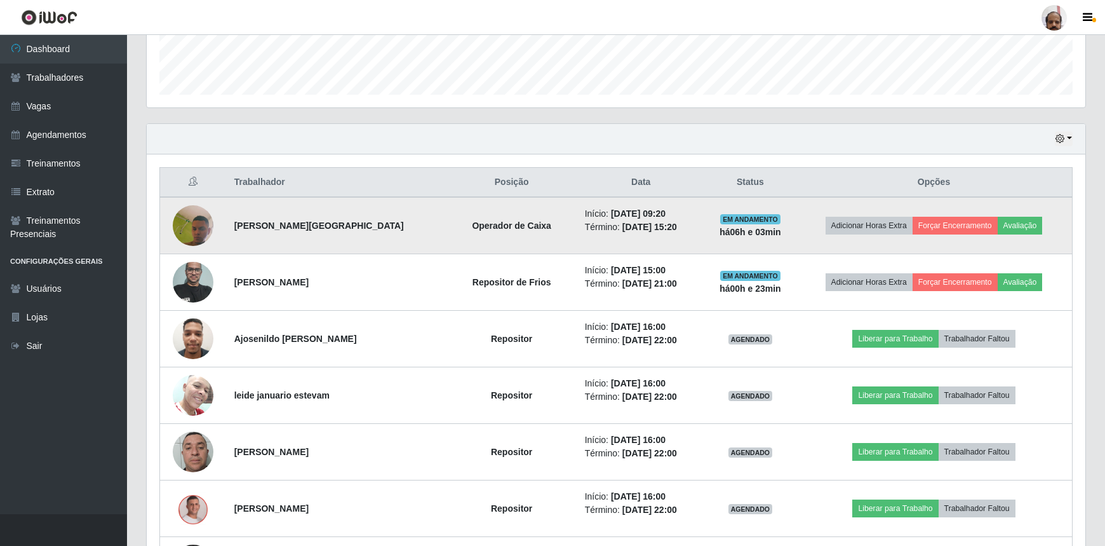
click at [191, 230] on img at bounding box center [193, 225] width 41 height 91
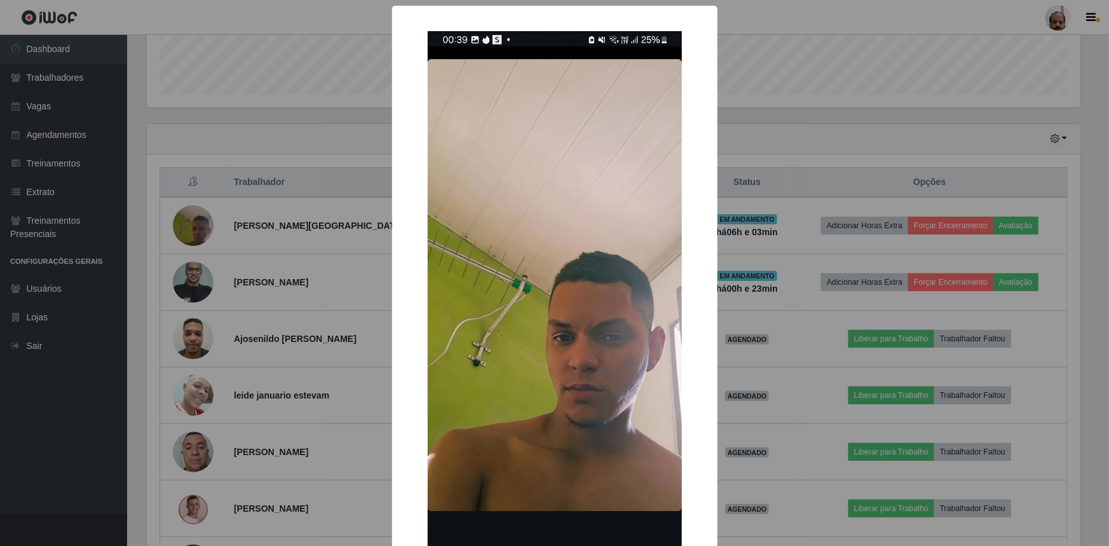
click at [192, 232] on div "× OK Cancel" at bounding box center [554, 273] width 1109 height 546
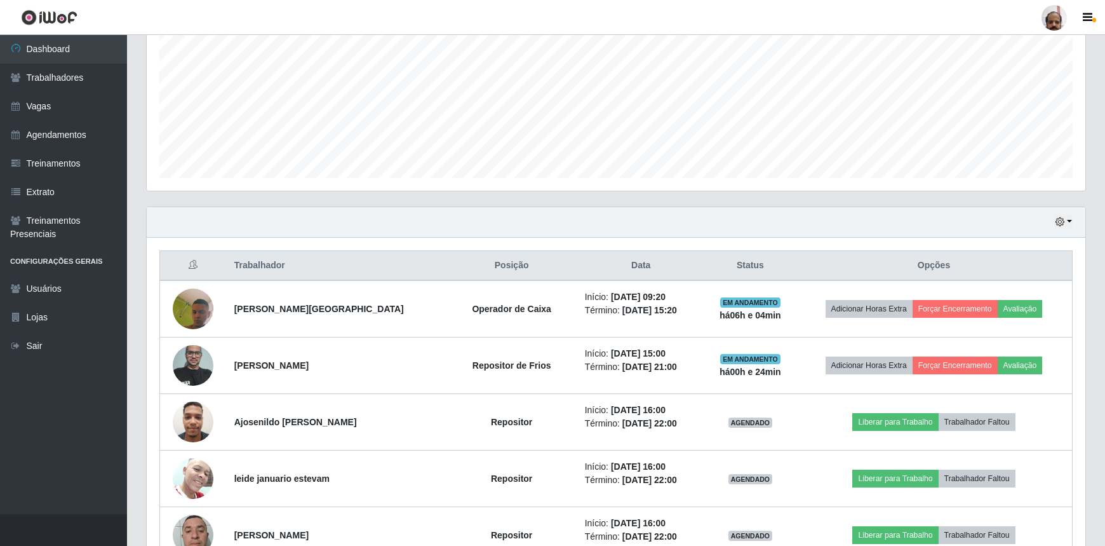
scroll to position [288, 0]
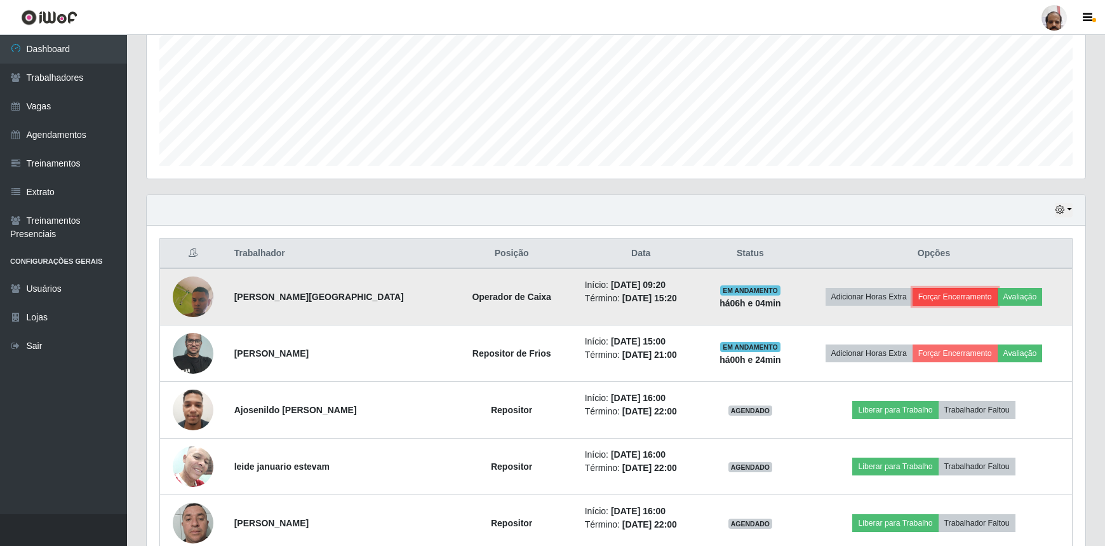
click at [959, 288] on button "Forçar Encerramento" at bounding box center [955, 297] width 85 height 18
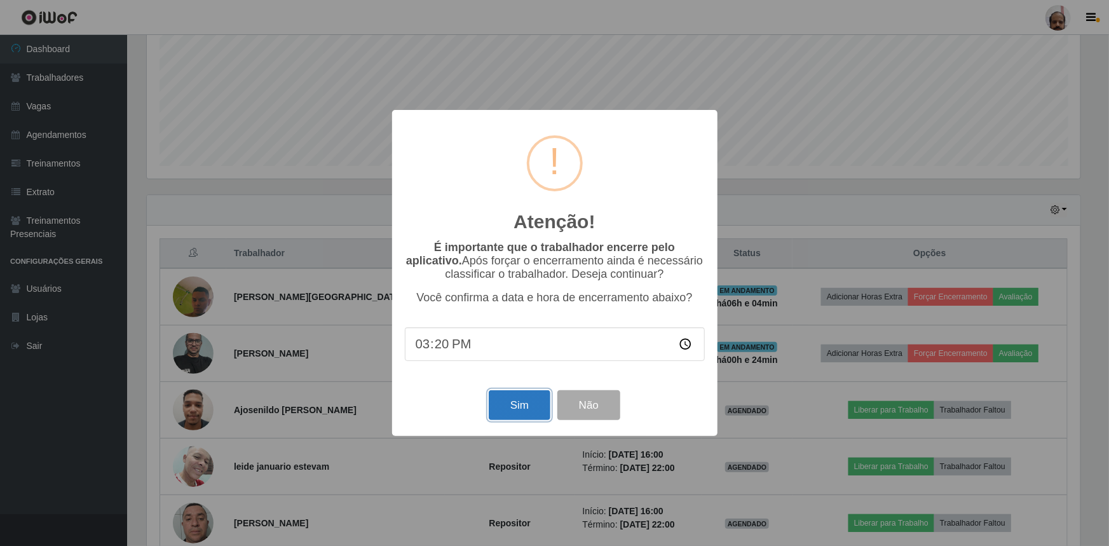
click at [502, 408] on button "Sim" at bounding box center [520, 405] width 62 height 30
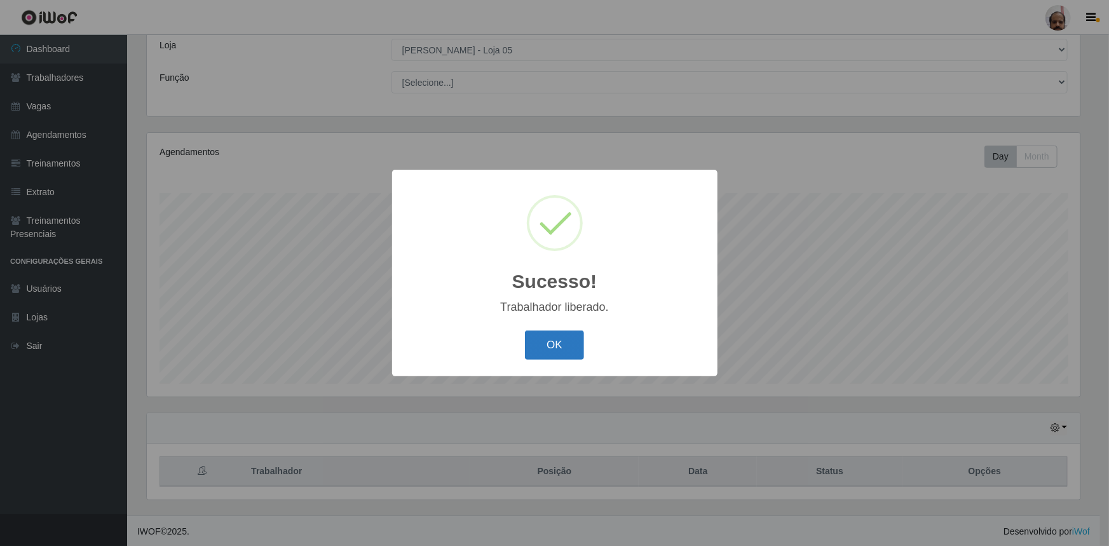
click at [556, 353] on button "OK" at bounding box center [554, 345] width 59 height 30
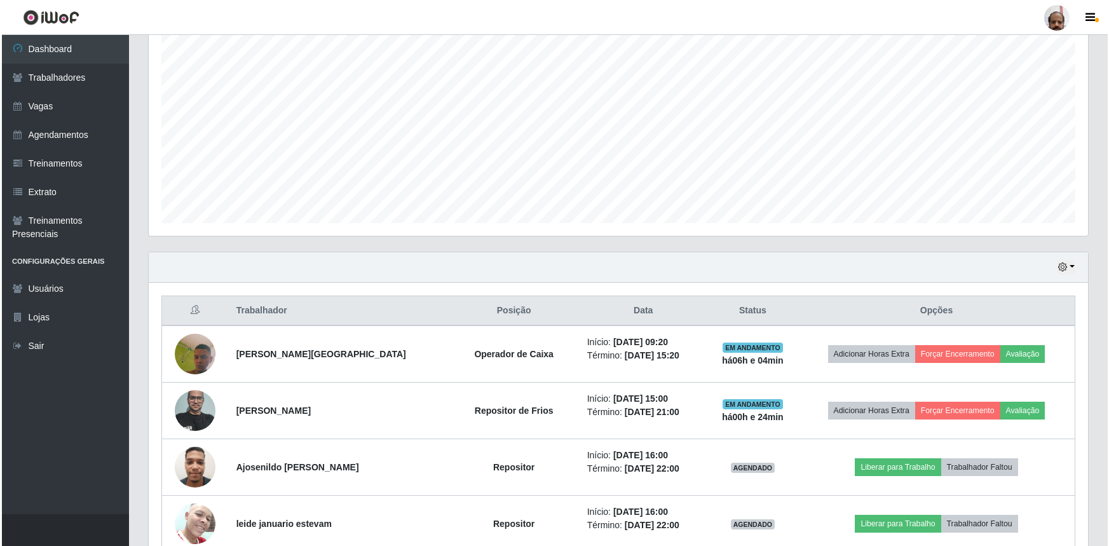
scroll to position [302, 0]
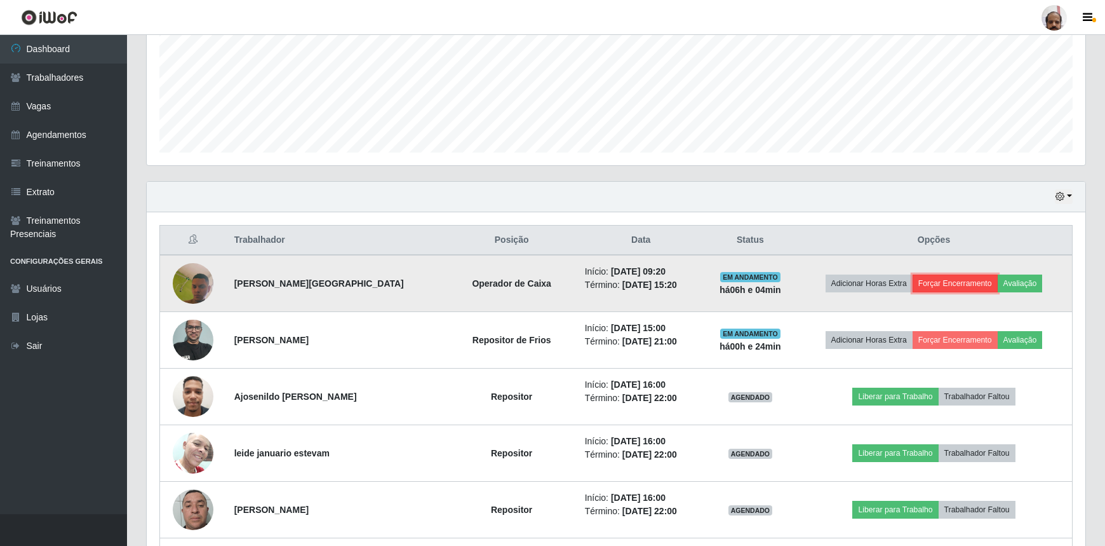
click at [944, 283] on button "Forçar Encerramento" at bounding box center [955, 283] width 85 height 18
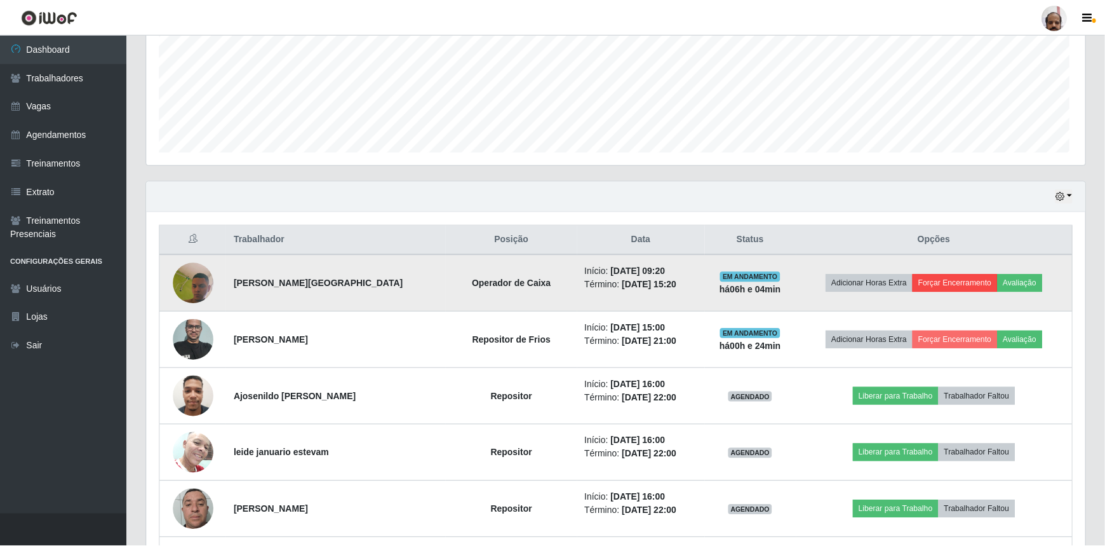
scroll to position [264, 933]
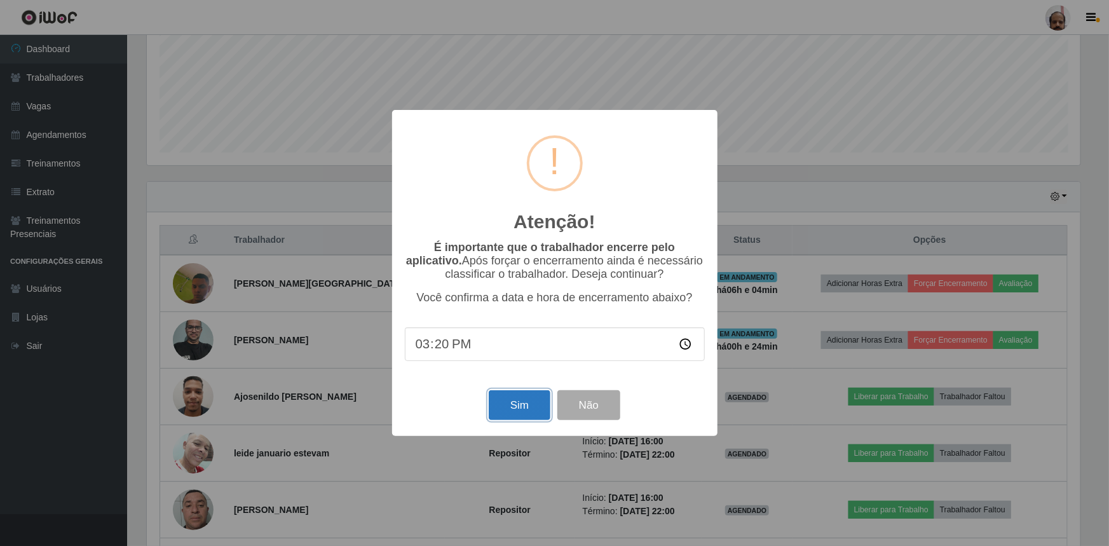
click at [512, 419] on button "Sim" at bounding box center [520, 405] width 62 height 30
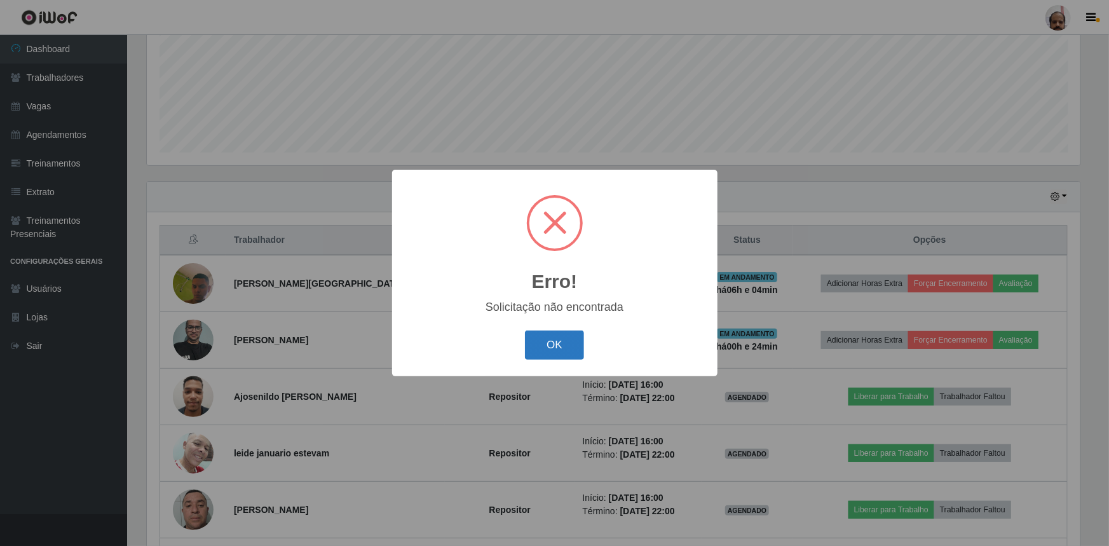
click at [575, 333] on button "OK" at bounding box center [554, 345] width 59 height 30
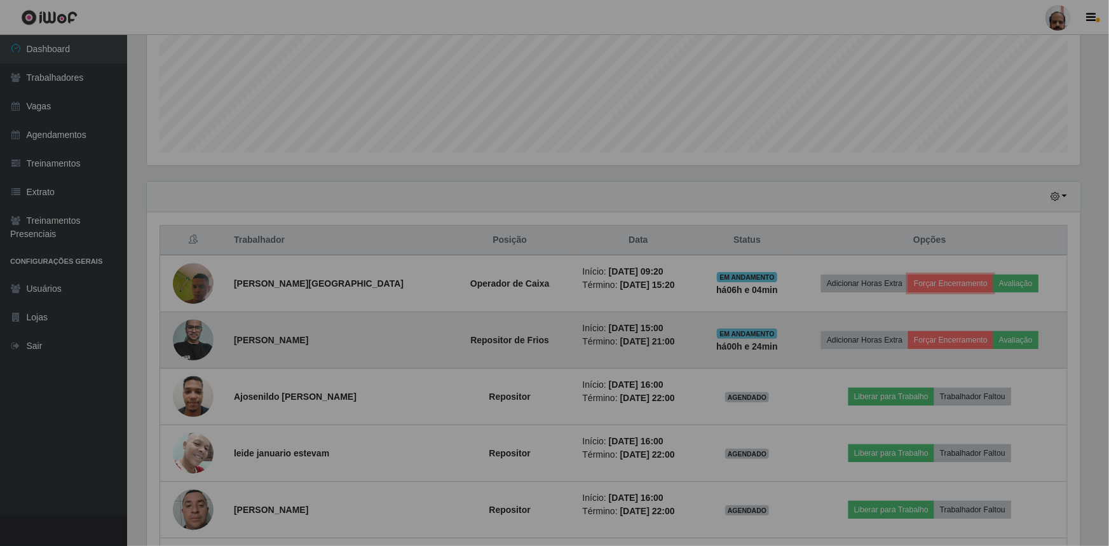
scroll to position [264, 939]
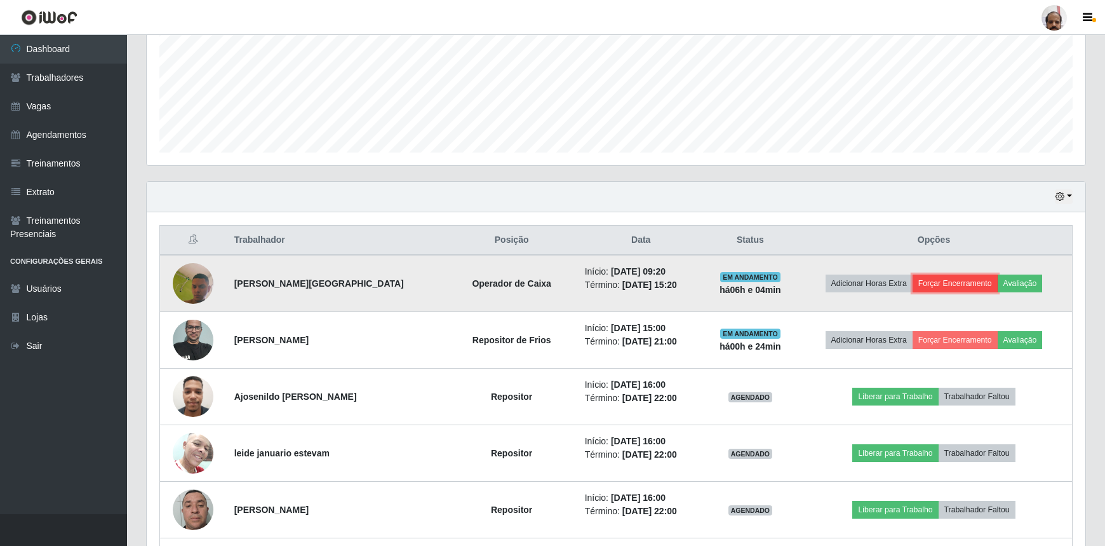
click at [956, 281] on button "Forçar Encerramento" at bounding box center [955, 283] width 85 height 18
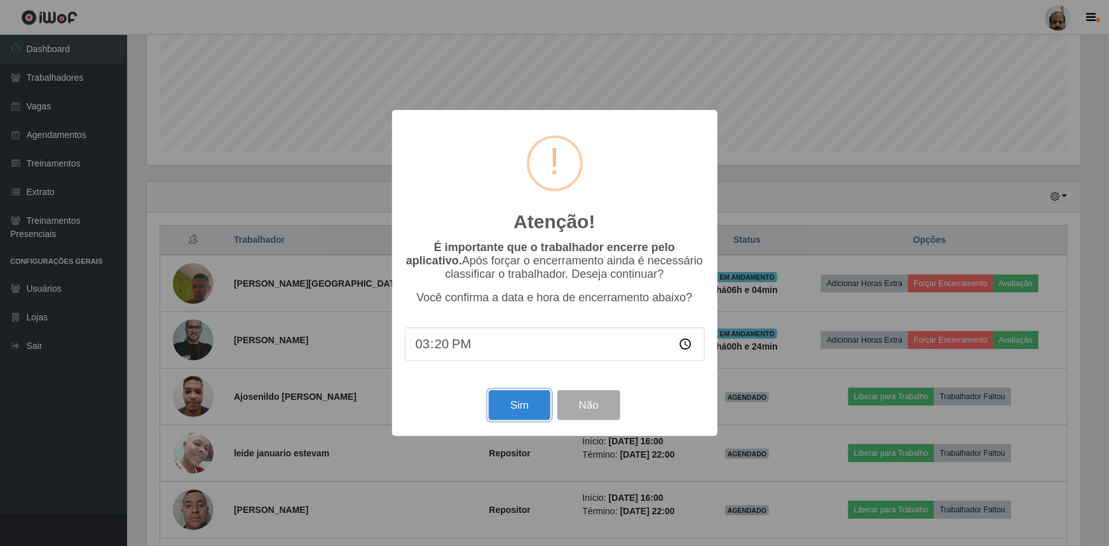
drag, startPoint x: 516, startPoint y: 412, endPoint x: 509, endPoint y: 417, distance: 8.6
click at [515, 412] on button "Sim" at bounding box center [520, 405] width 62 height 30
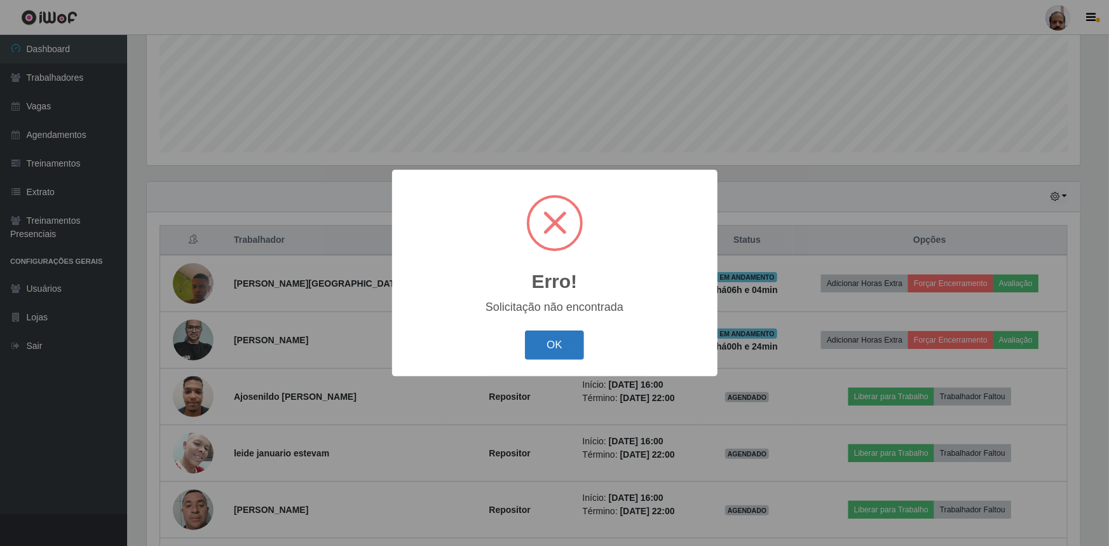
click at [569, 349] on button "OK" at bounding box center [554, 345] width 59 height 30
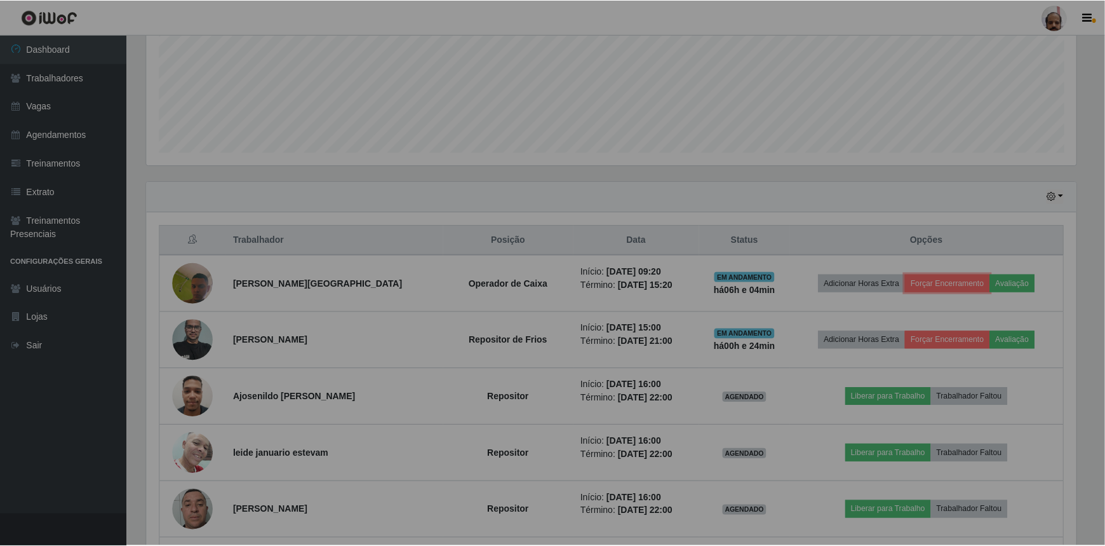
scroll to position [635001, 634325]
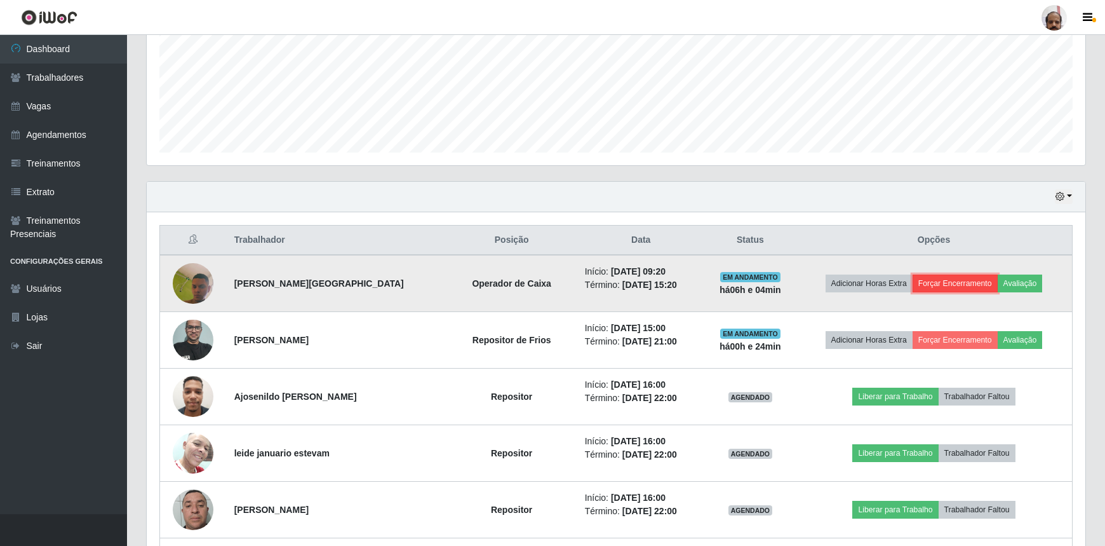
click at [940, 281] on button "Forçar Encerramento" at bounding box center [955, 283] width 85 height 18
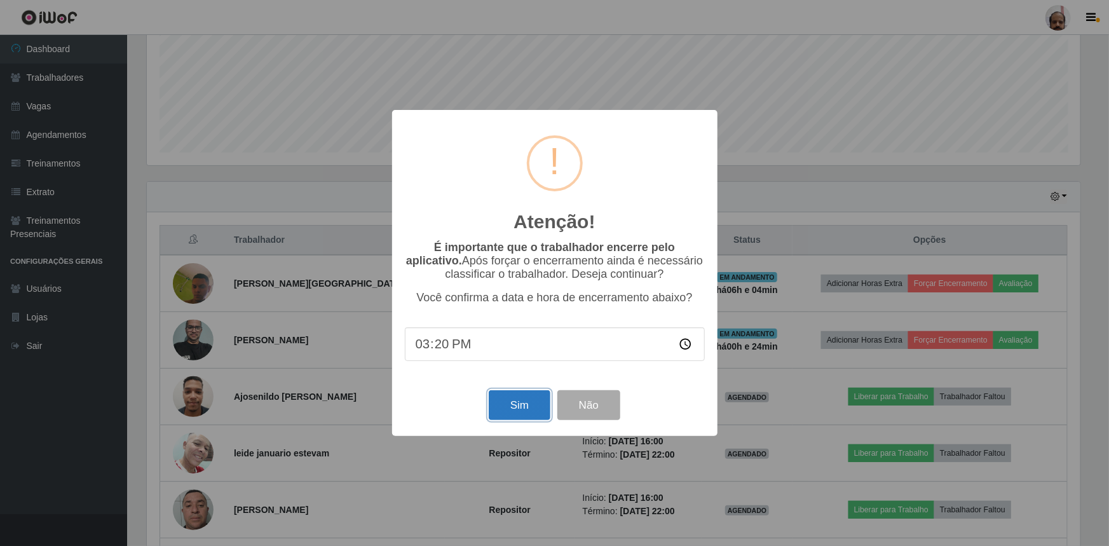
click at [515, 403] on button "Sim" at bounding box center [520, 405] width 62 height 30
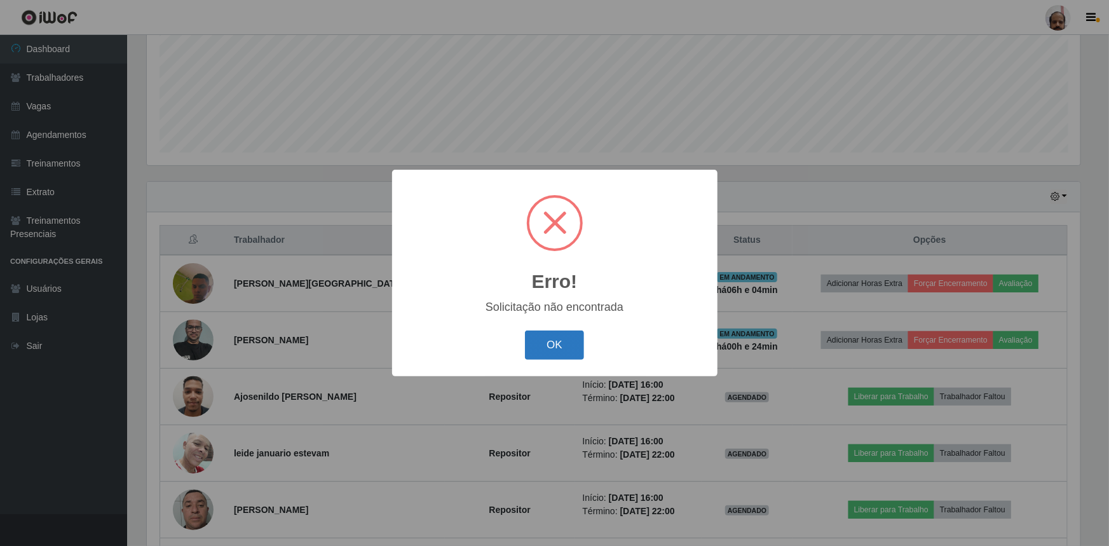
click at [575, 354] on button "OK" at bounding box center [554, 345] width 59 height 30
